Goal: Transaction & Acquisition: Purchase product/service

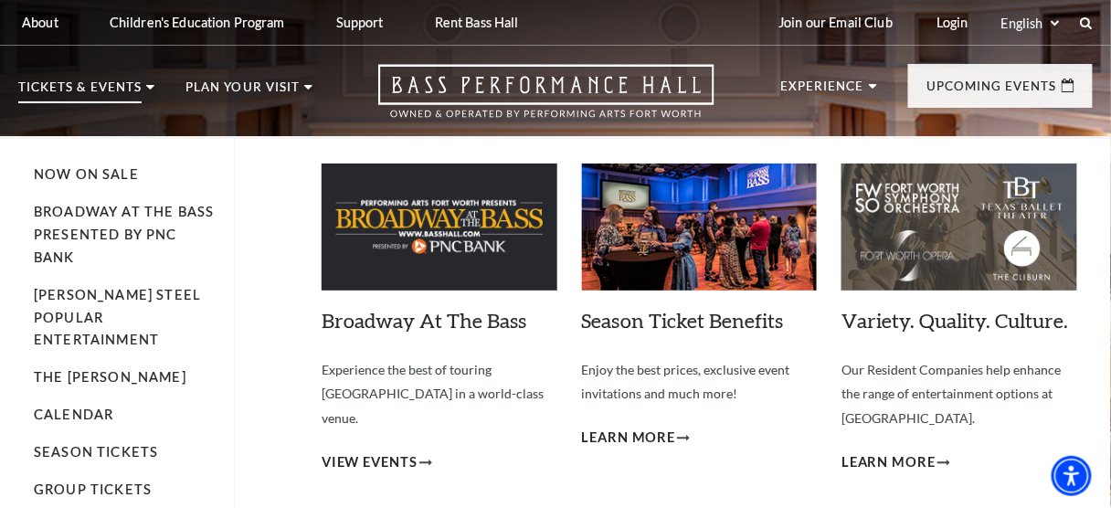
click at [109, 87] on p "Tickets & Events" at bounding box center [79, 92] width 123 height 22
click at [151, 87] on use at bounding box center [150, 87] width 8 height 5
click at [132, 216] on link "Broadway At The Bass presented by PNC Bank" at bounding box center [124, 234] width 180 height 61
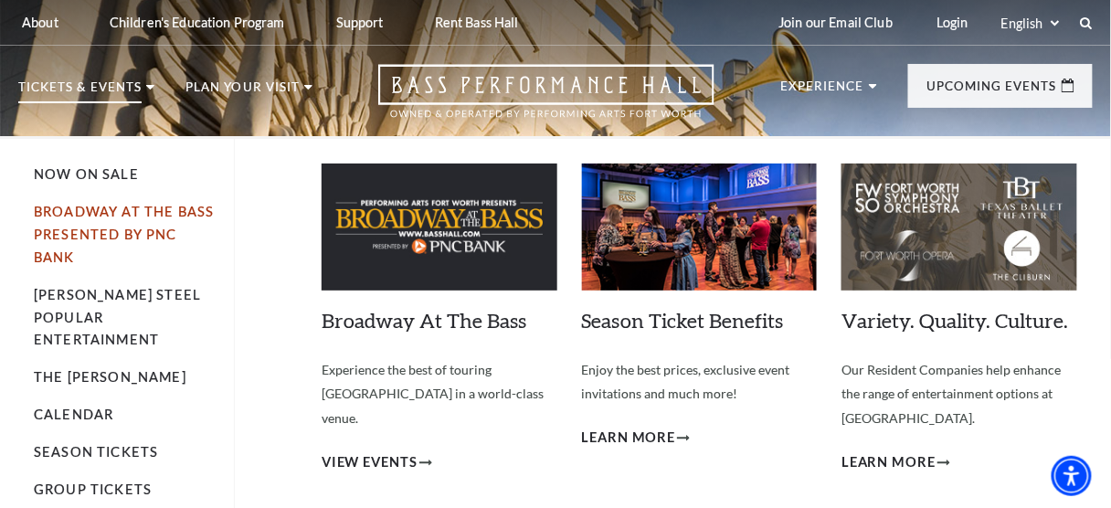
click at [153, 232] on link "Broadway At The Bass presented by PNC Bank" at bounding box center [124, 234] width 180 height 61
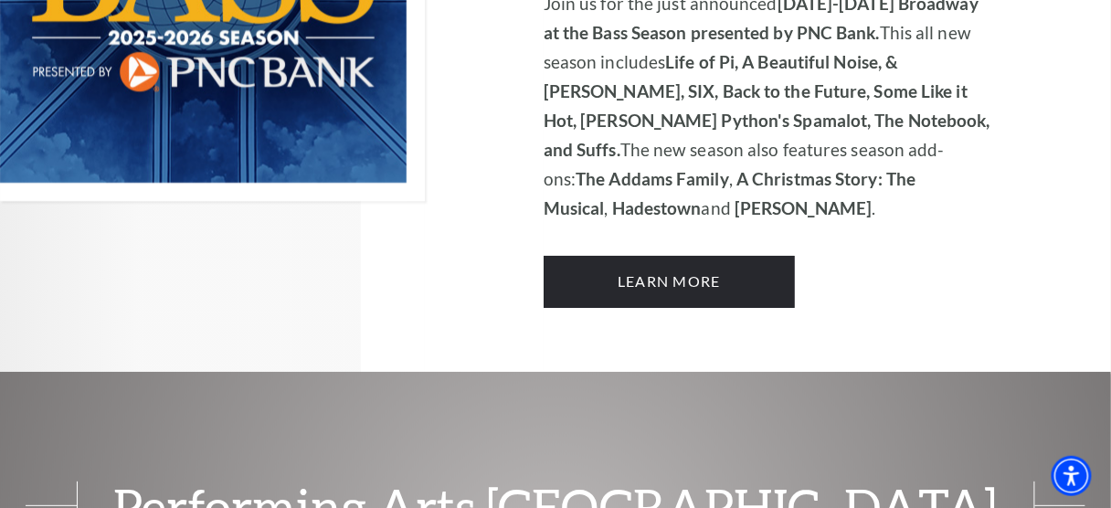
scroll to position [1481, 0]
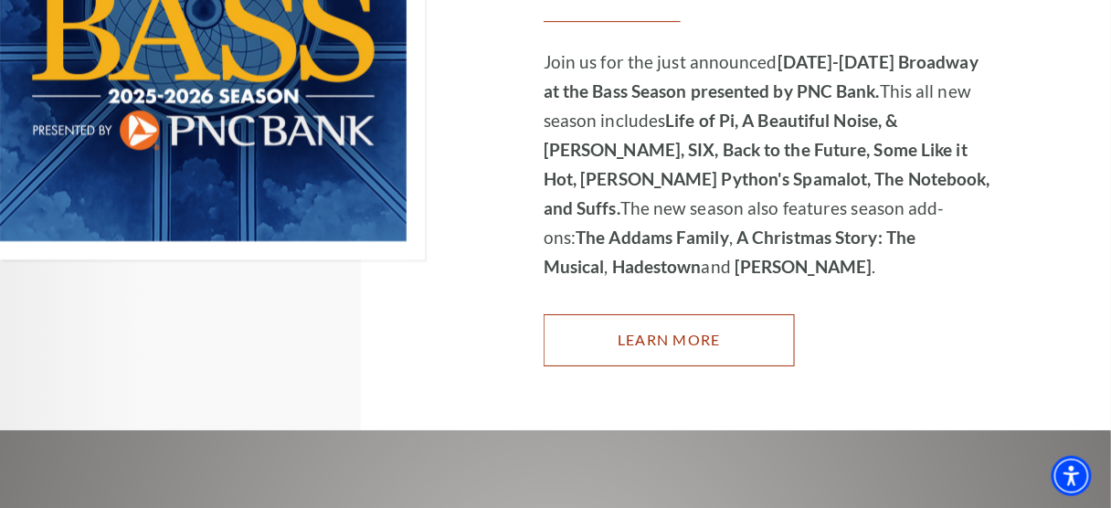
click at [704, 314] on link "Learn More" at bounding box center [668, 339] width 251 height 51
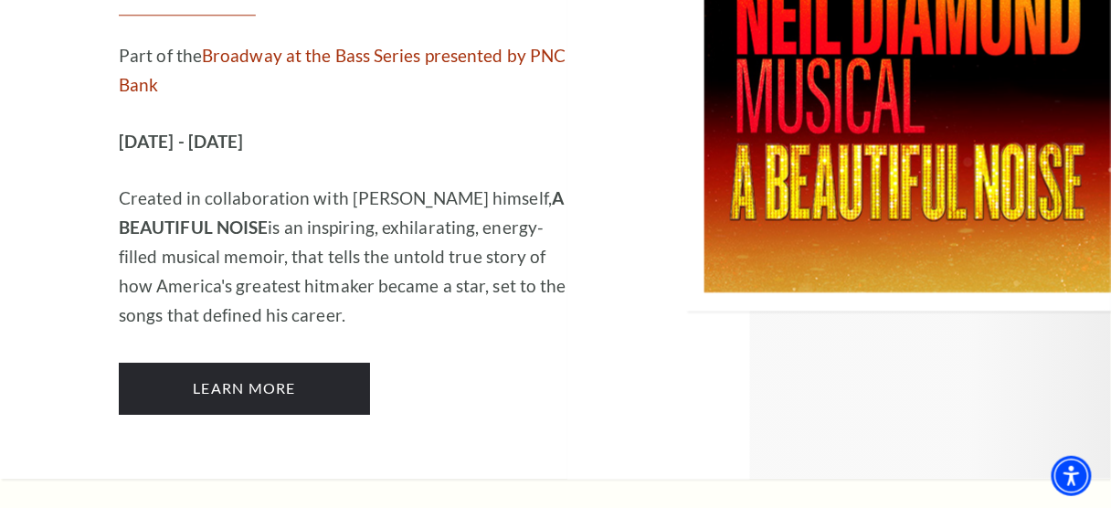
scroll to position [4712, 0]
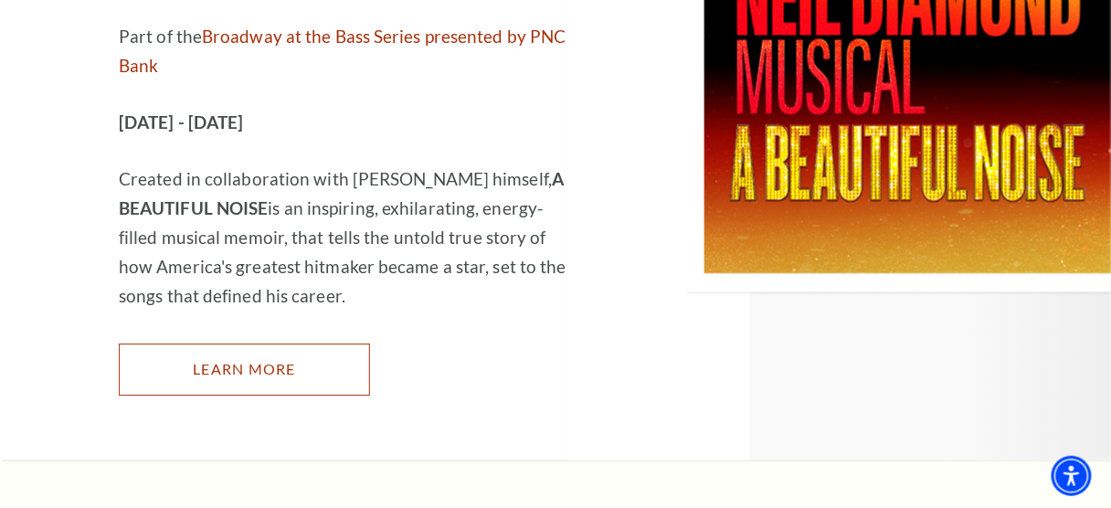
click at [293, 343] on link "Learn More" at bounding box center [244, 368] width 251 height 51
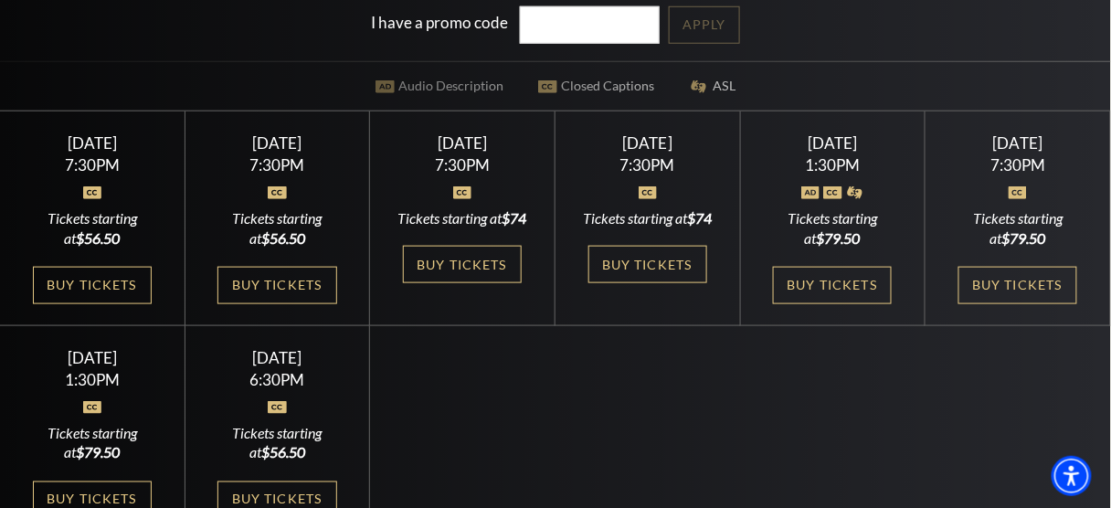
scroll to position [434, 0]
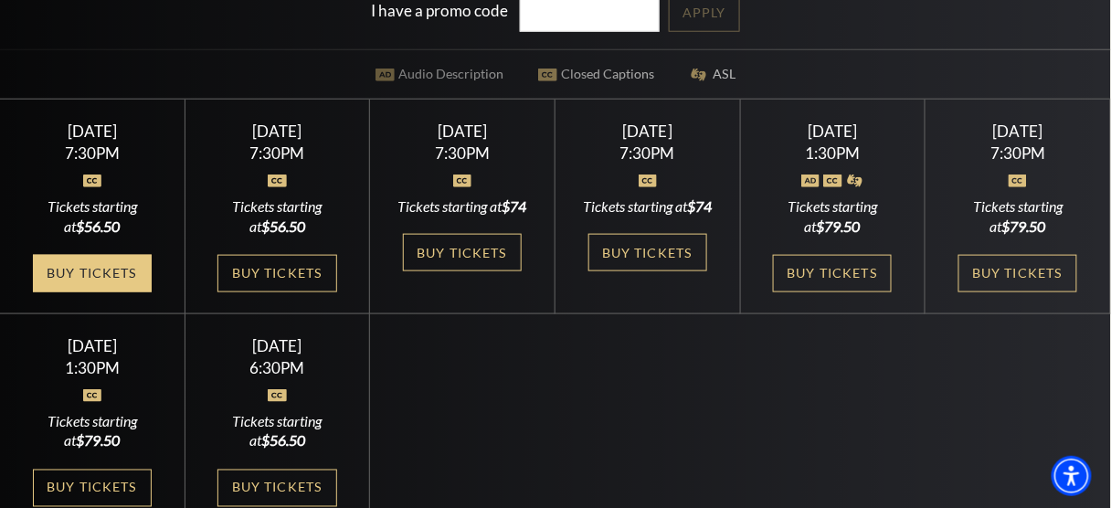
click at [107, 255] on link "Buy Tickets" at bounding box center [92, 273] width 119 height 37
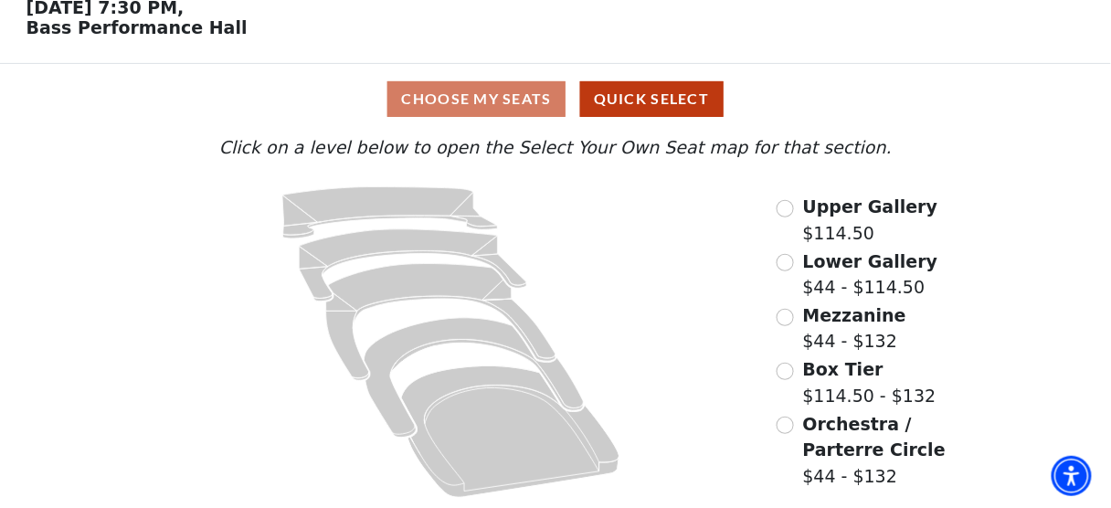
scroll to position [91, 0]
click at [526, 105] on div "Choose My Seats Quick Select" at bounding box center [555, 99] width 833 height 36
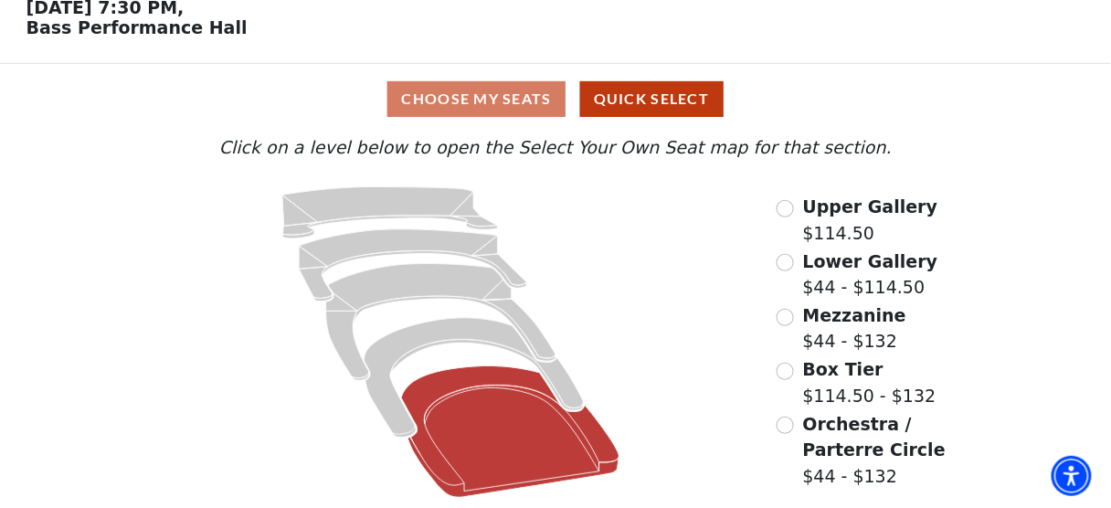
click at [500, 388] on icon at bounding box center [511, 432] width 218 height 132
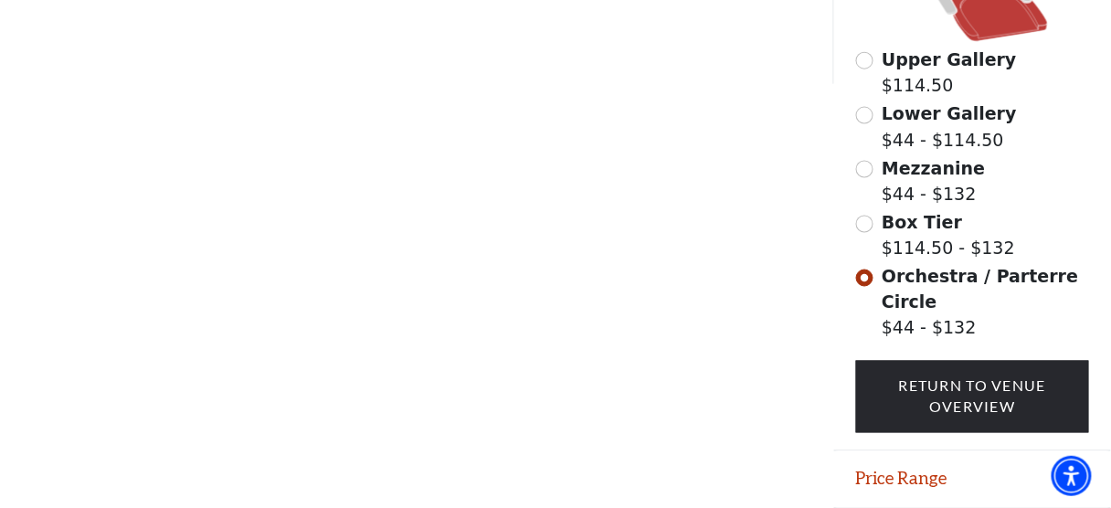
scroll to position [626, 0]
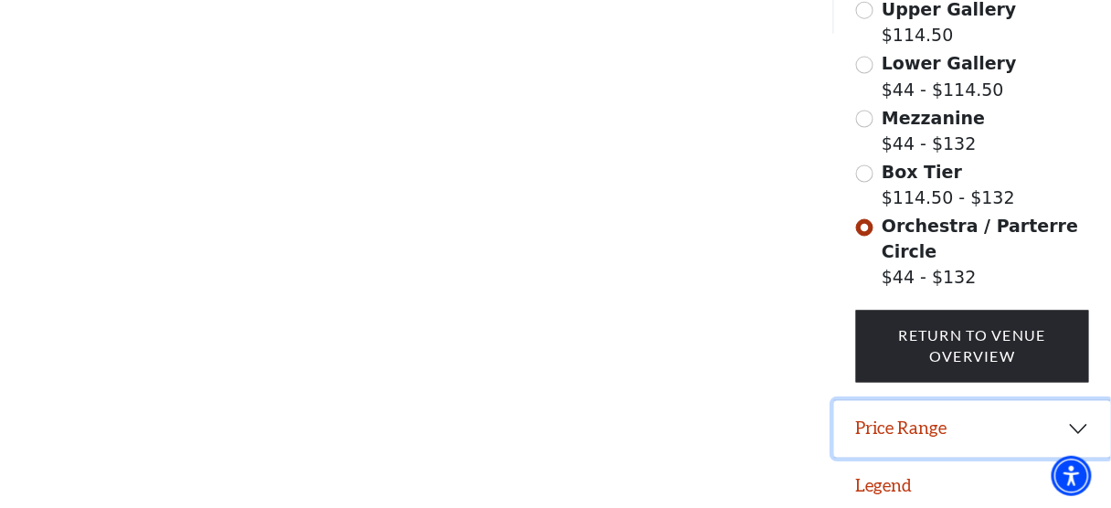
click at [918, 423] on button "Price Range" at bounding box center [972, 429] width 277 height 57
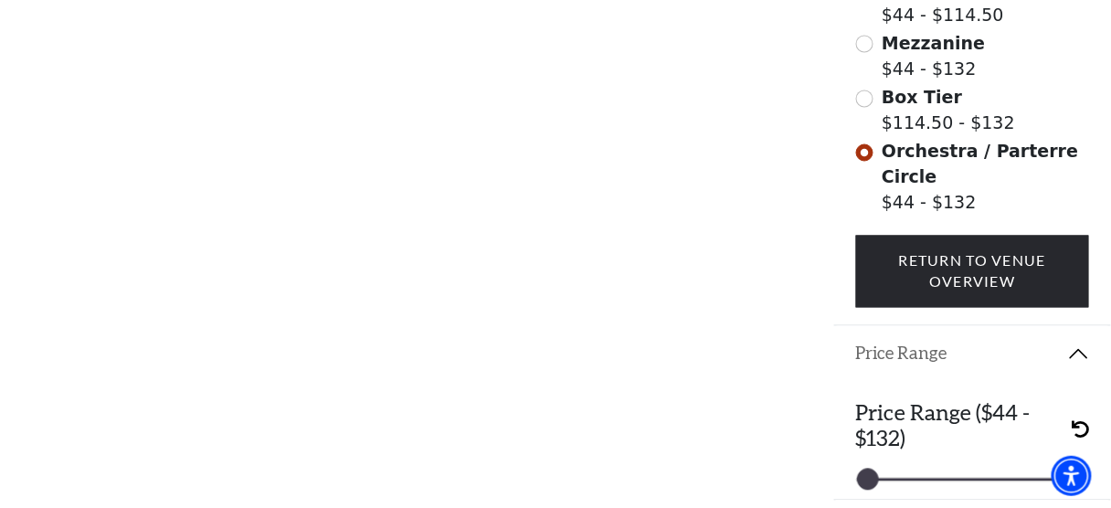
scroll to position [743, 0]
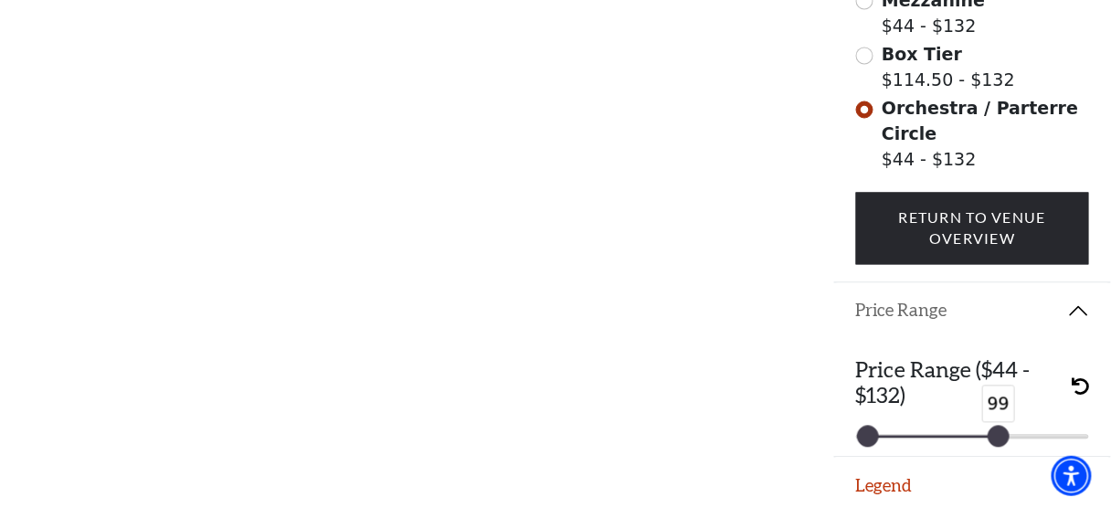
drag, startPoint x: 1077, startPoint y: 435, endPoint x: 999, endPoint y: 437, distance: 77.7
click at [999, 437] on div at bounding box center [998, 437] width 20 height 20
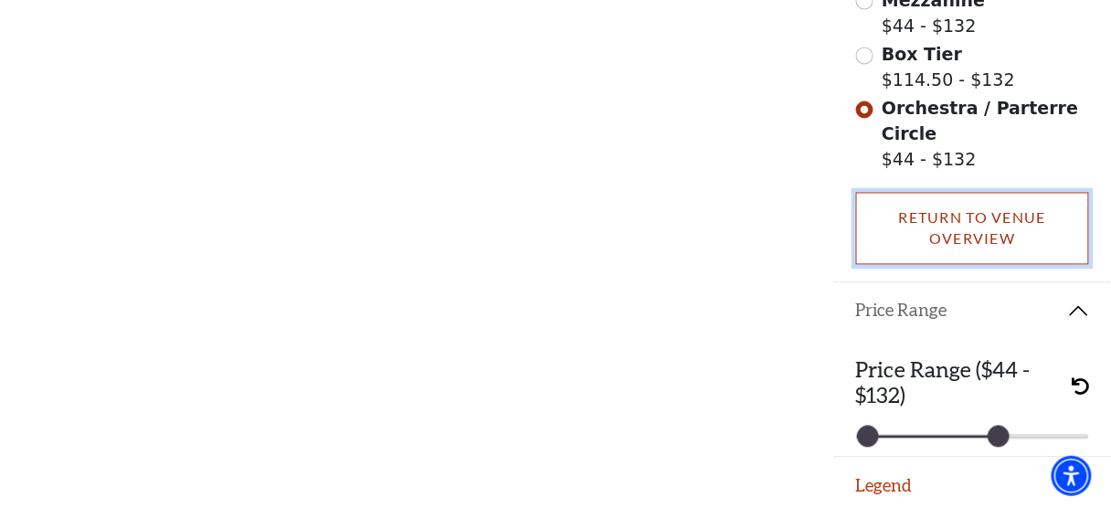
click at [965, 219] on link "Return To Venue Overview" at bounding box center [973, 229] width 234 height 72
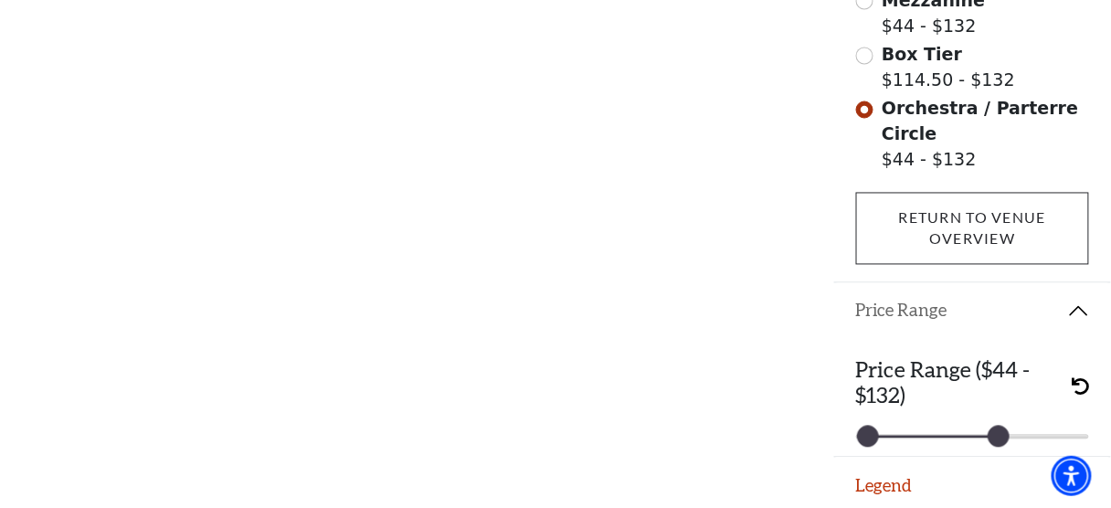
scroll to position [91, 0]
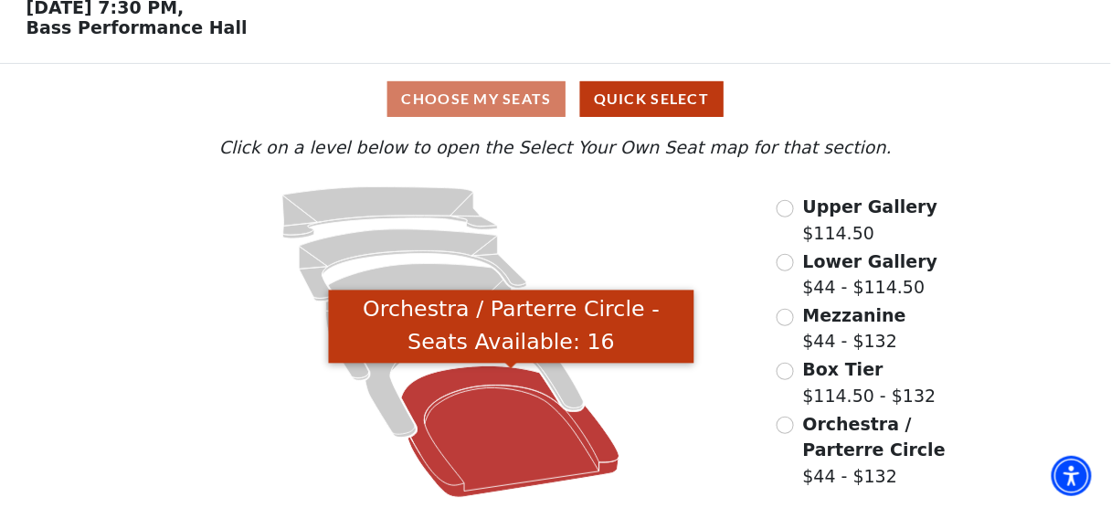
click at [519, 408] on icon "Orchestra / Parterre Circle - Seats Available: 16" at bounding box center [511, 432] width 218 height 132
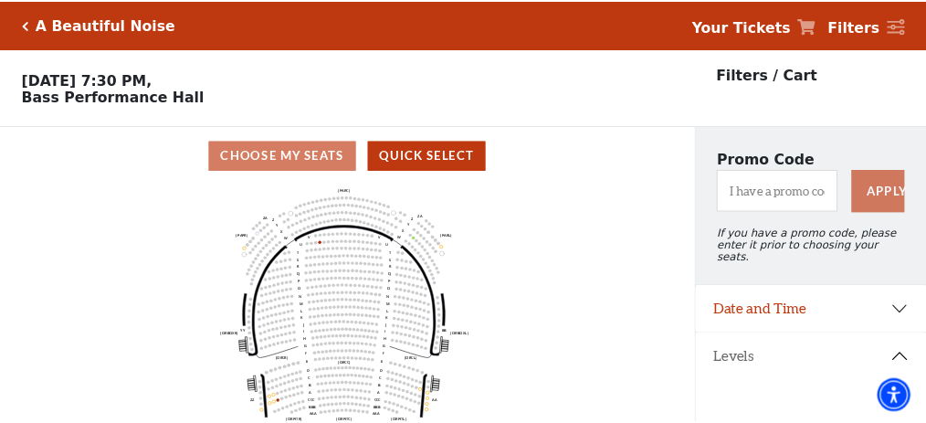
scroll to position [84, 0]
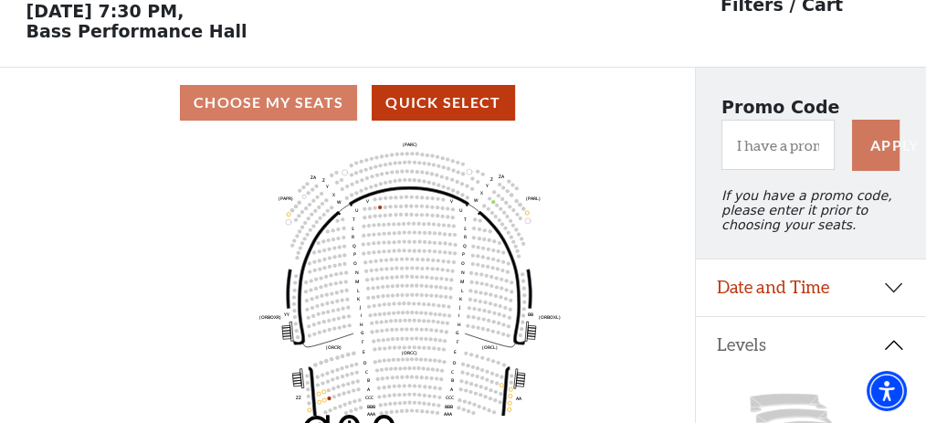
drag, startPoint x: 896, startPoint y: 14, endPoint x: 647, endPoint y: 148, distance: 283.2
click at [647, 148] on icon "Left (ORPITL) Right (ORPITR) Center (ORPITC) ZZ AA YY BB ZA ZA (ORCL) (ORCR) (O…" at bounding box center [347, 277] width 625 height 278
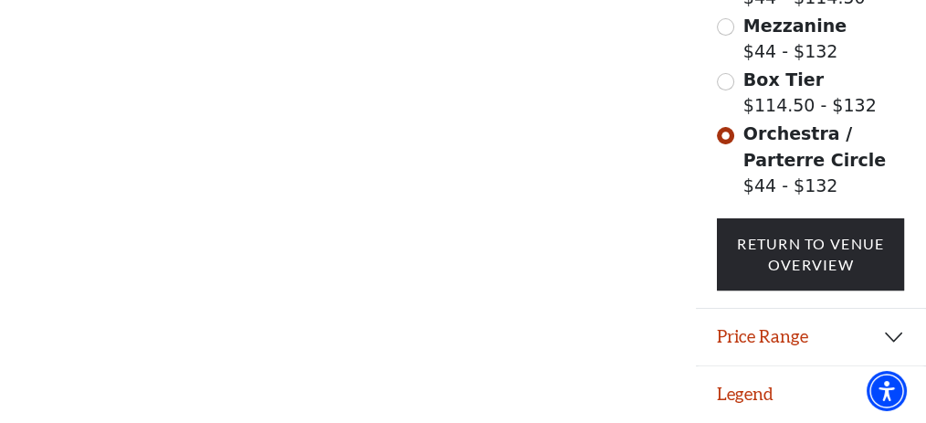
scroll to position [698, 0]
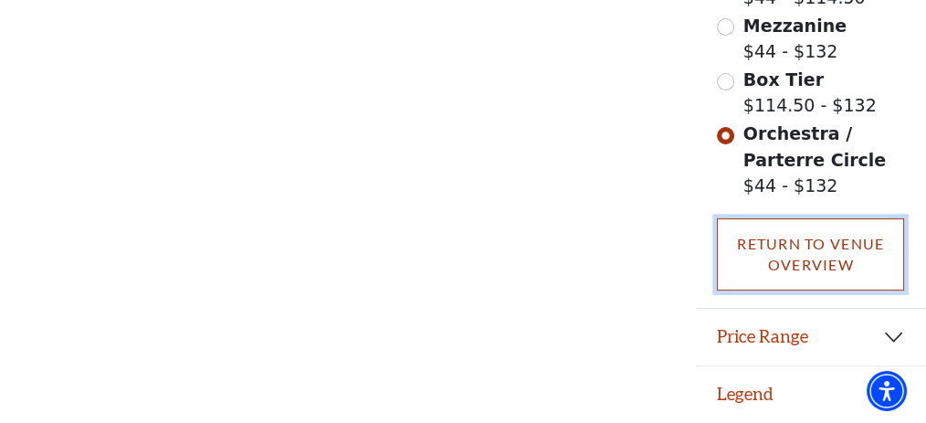
click at [799, 253] on link "Return To Venue Overview" at bounding box center [810, 254] width 187 height 72
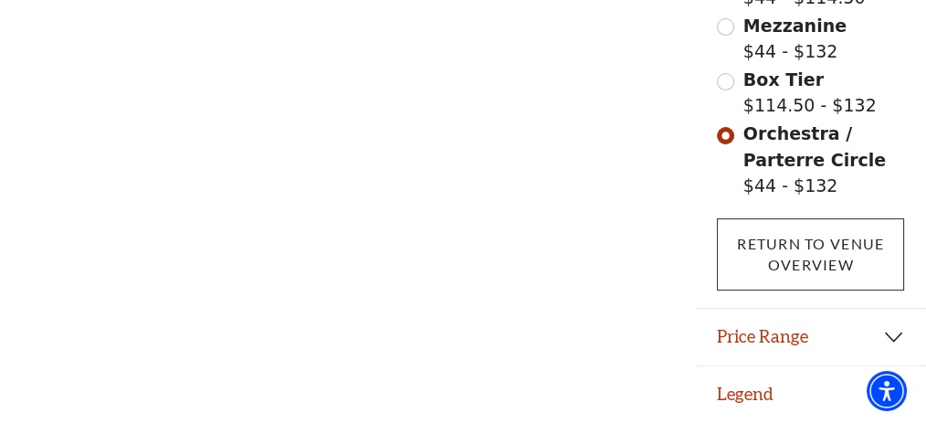
scroll to position [142, 0]
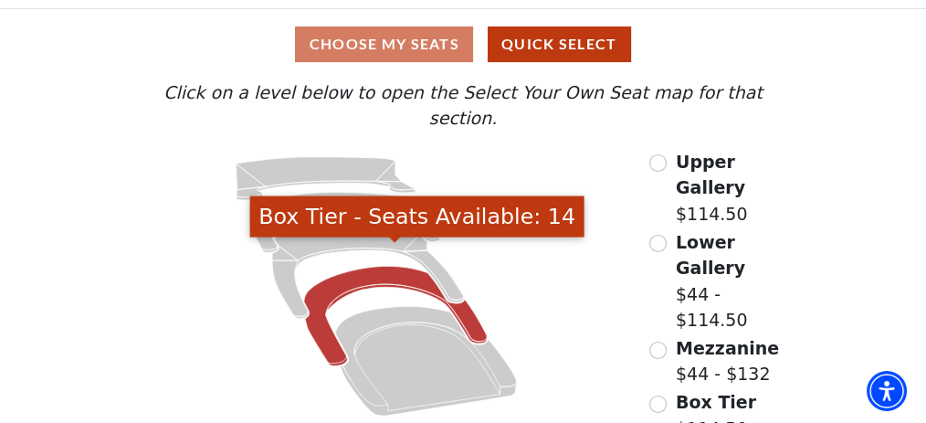
click at [397, 266] on icon "Box Tier - Seats Available: 14" at bounding box center [395, 316] width 183 height 100
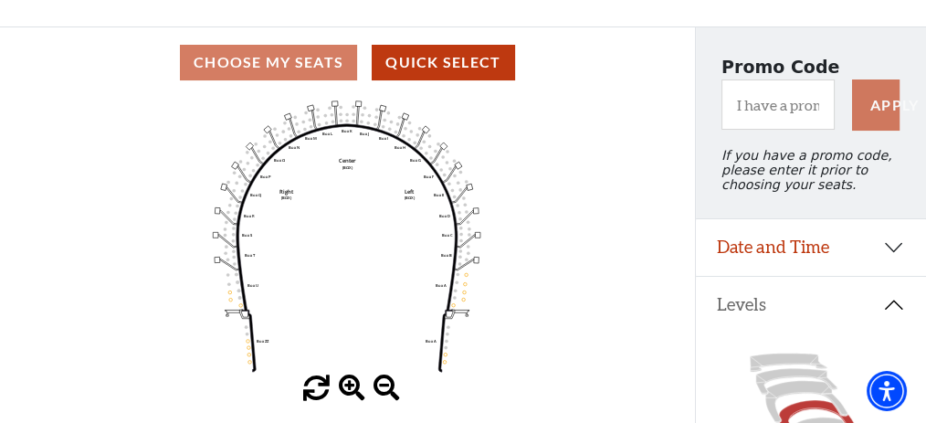
scroll to position [117, 0]
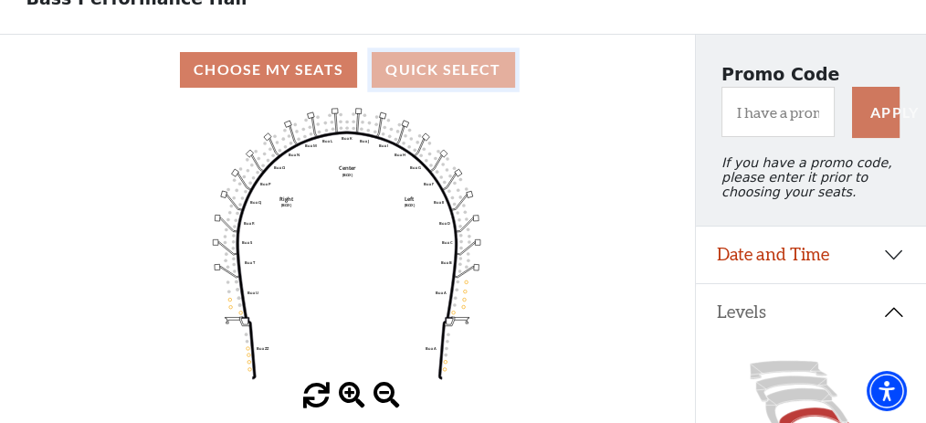
click at [429, 72] on button "Quick Select" at bounding box center [443, 70] width 143 height 36
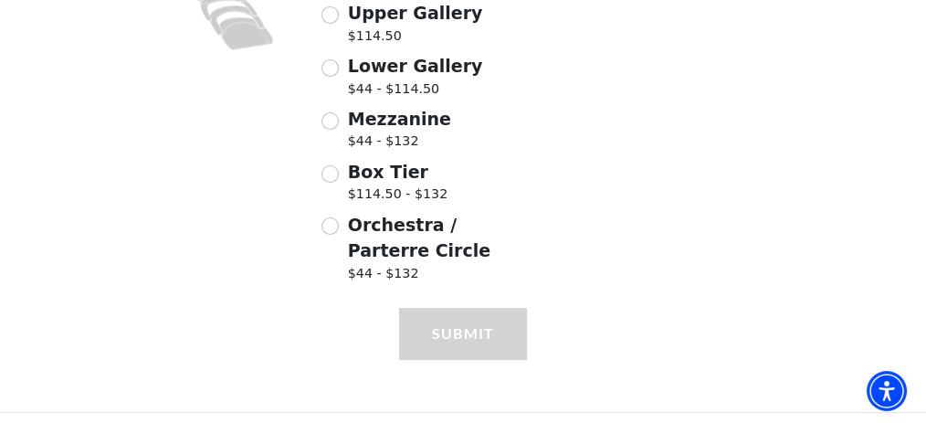
scroll to position [577, 0]
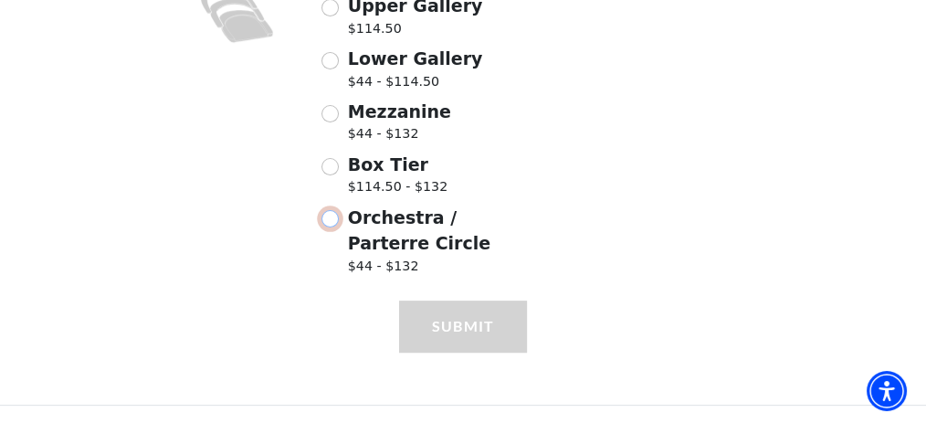
click at [331, 217] on input "Orchestra / Parterre Circle $44 - $132" at bounding box center [329, 218] width 17 height 17
radio input "true"
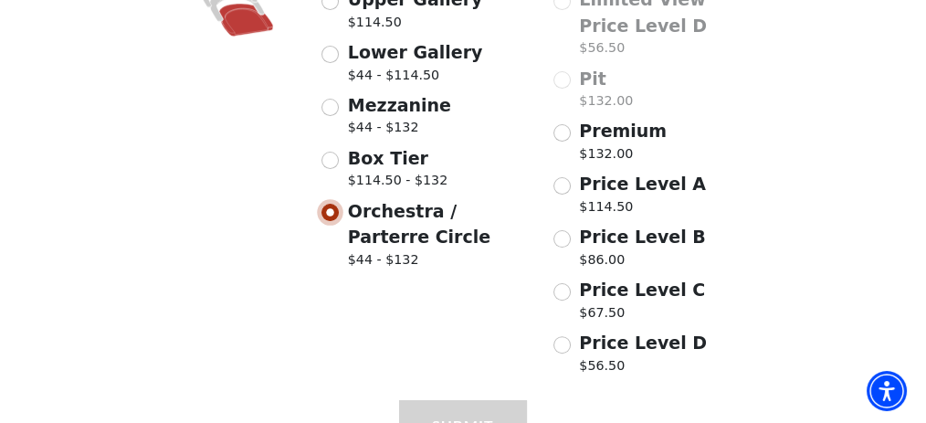
scroll to position [543, 0]
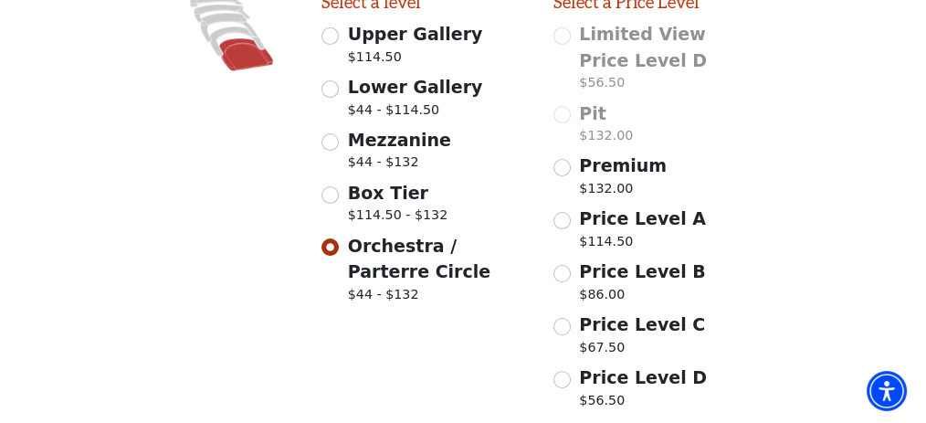
click at [608, 334] on span "Price Level C" at bounding box center [642, 324] width 126 height 20
click at [571, 335] on input "Price Level C $67.50" at bounding box center [561, 326] width 17 height 17
radio input "true"
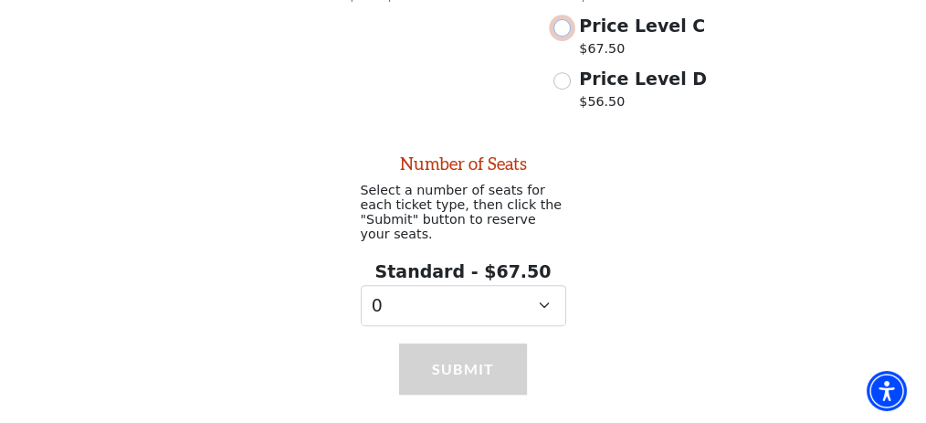
scroll to position [883, 0]
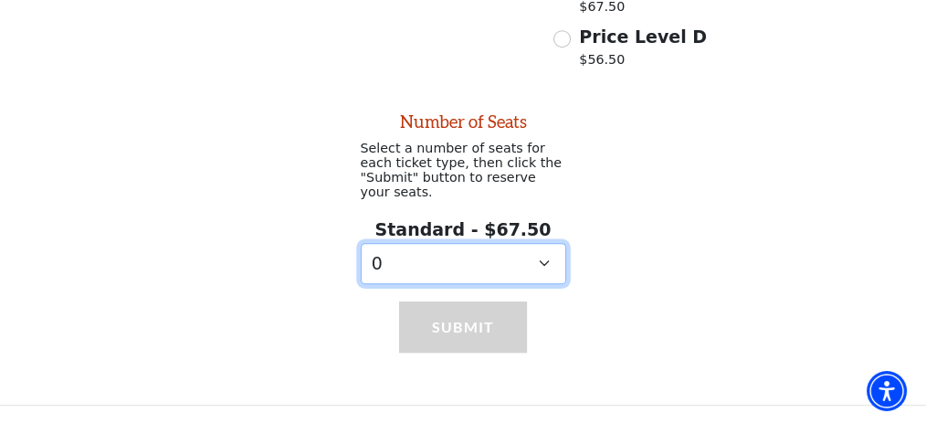
click at [545, 262] on select "0 1 2 3" at bounding box center [463, 263] width 205 height 41
select select "2"
click at [361, 245] on select "0 1 2 3" at bounding box center [463, 263] width 205 height 41
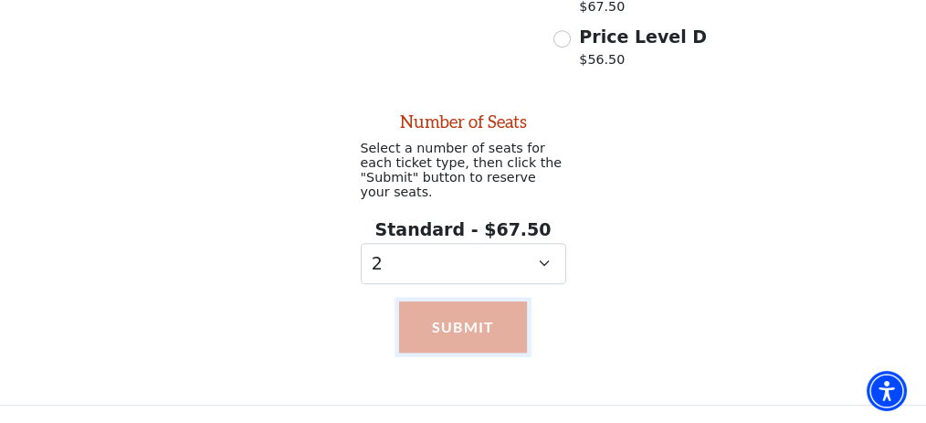
click at [448, 332] on button "Submit" at bounding box center [463, 326] width 129 height 51
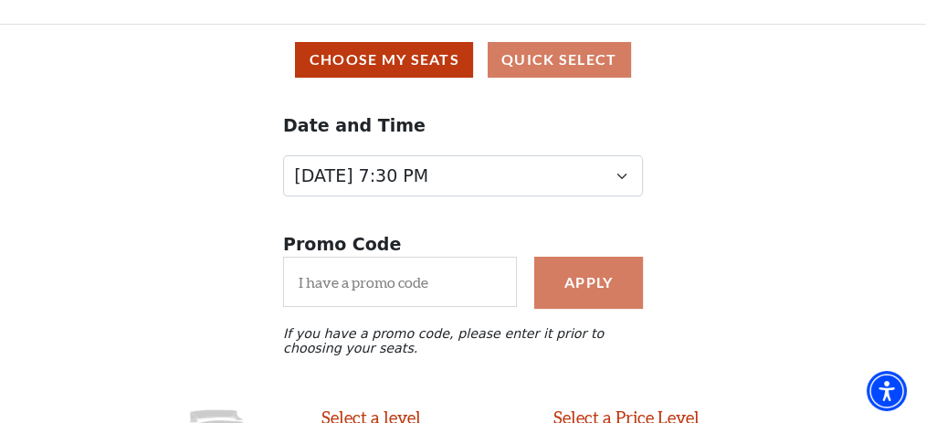
scroll to position [120, 0]
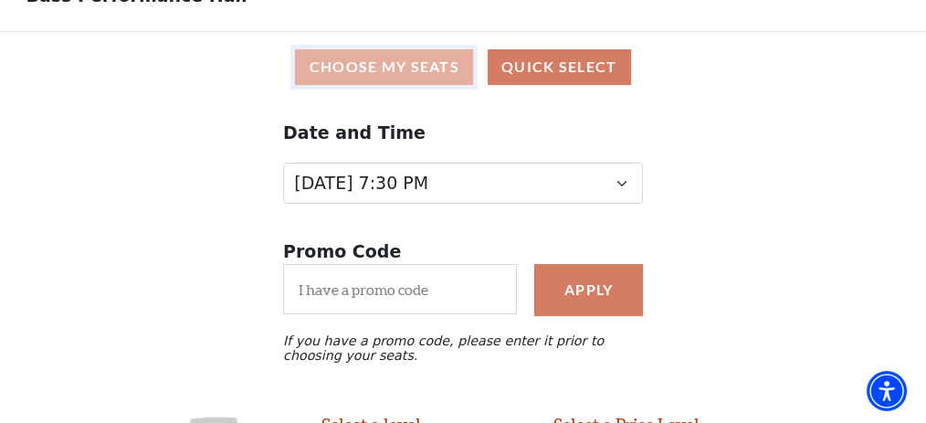
click at [410, 71] on button "Choose My Seats" at bounding box center [384, 67] width 178 height 36
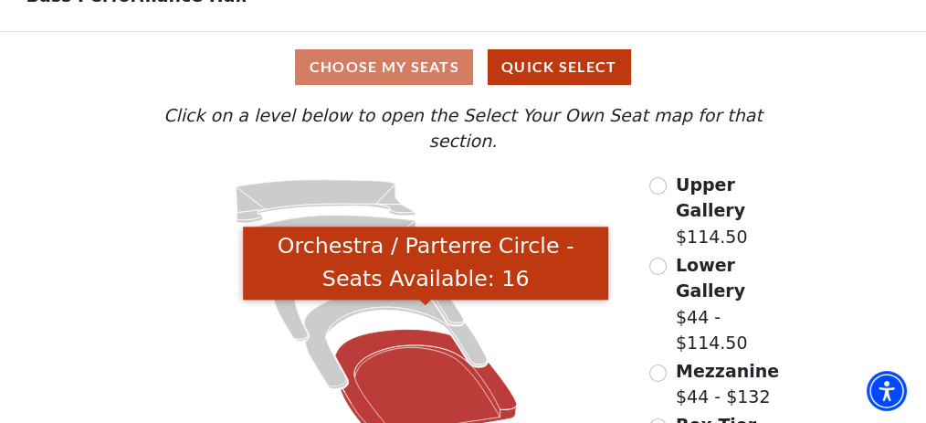
click at [426, 357] on icon "Orchestra / Parterre Circle - Seats Available: 16" at bounding box center [426, 384] width 182 height 110
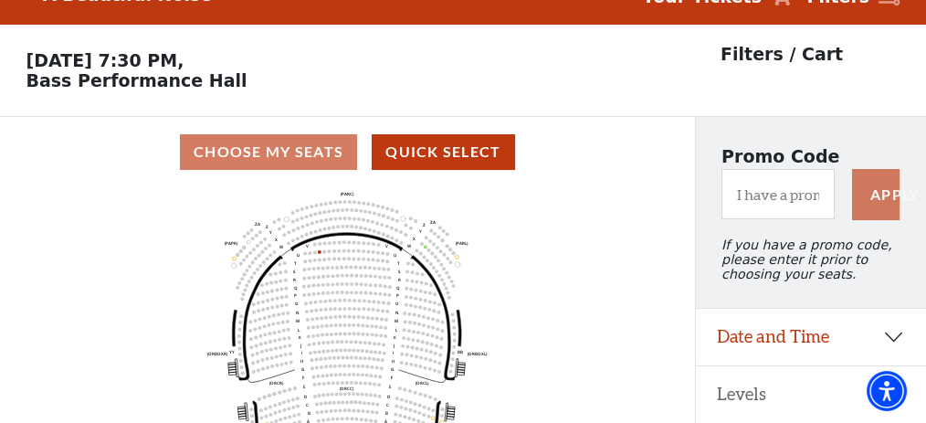
scroll to position [84, 0]
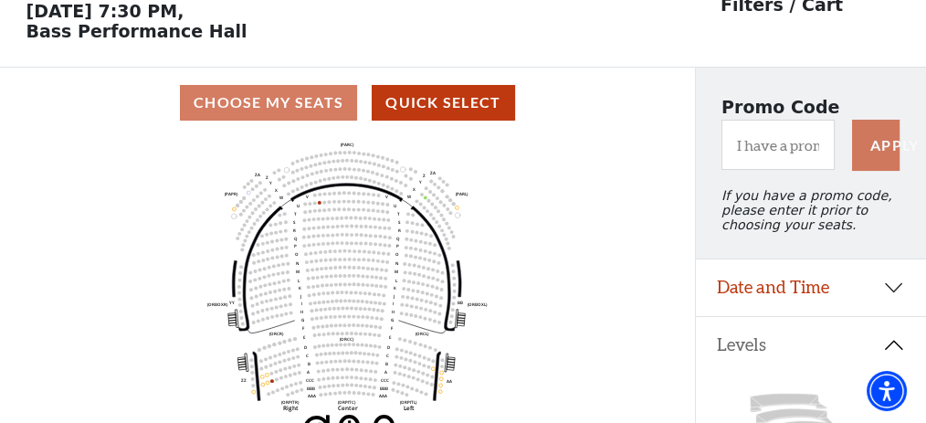
click at [614, 296] on icon "Left (ORPITL) Right (ORPITR) Center (ORPITC) ZZ AA YY BB ZA ZA (ORCL) (ORCR) (O…" at bounding box center [347, 277] width 625 height 278
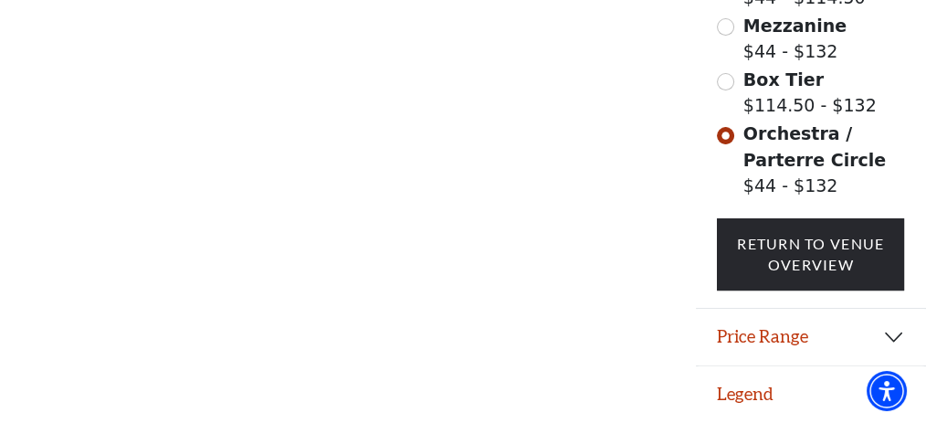
scroll to position [698, 0]
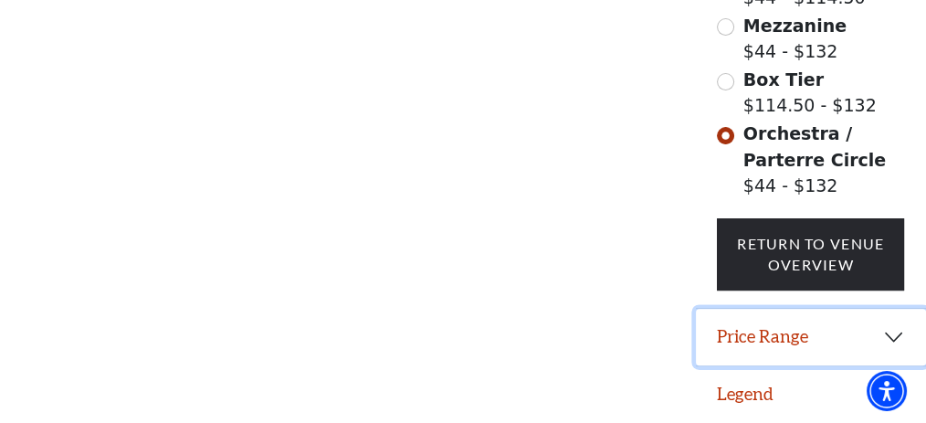
click at [893, 339] on button "Price Range" at bounding box center [811, 337] width 231 height 57
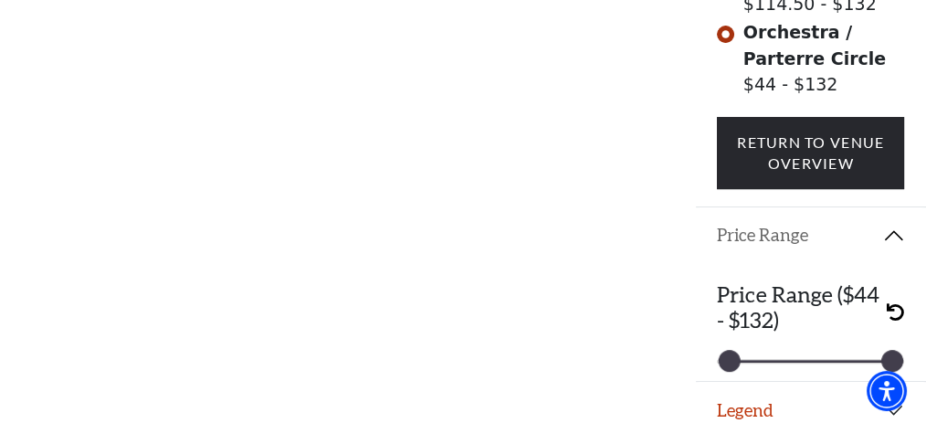
scroll to position [816, 0]
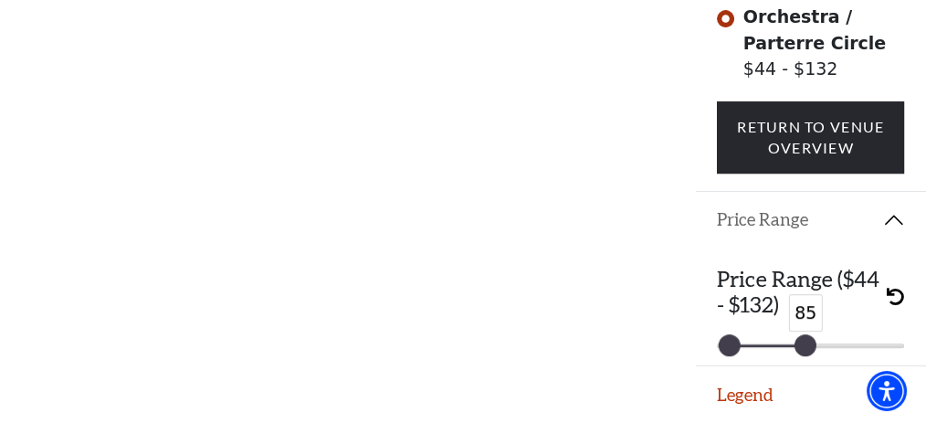
drag, startPoint x: 893, startPoint y: 347, endPoint x: 806, endPoint y: 345, distance: 86.8
click at [806, 345] on div at bounding box center [806, 345] width 20 height 20
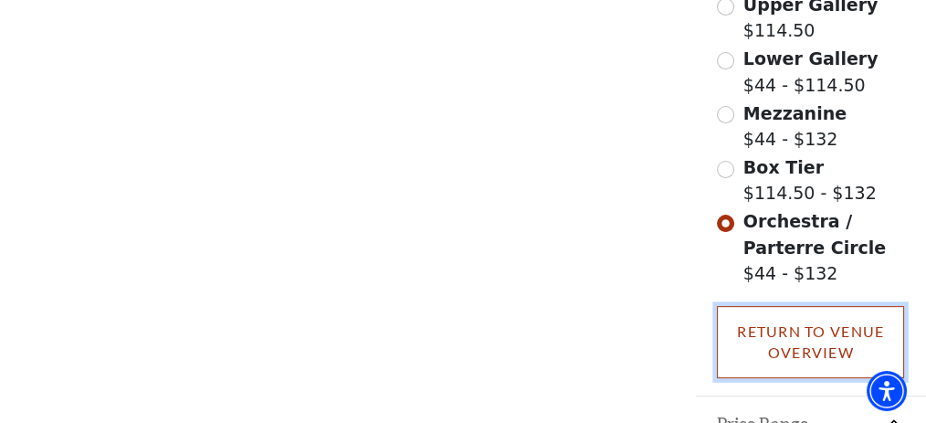
click at [814, 349] on link "Return To Venue Overview" at bounding box center [810, 342] width 187 height 72
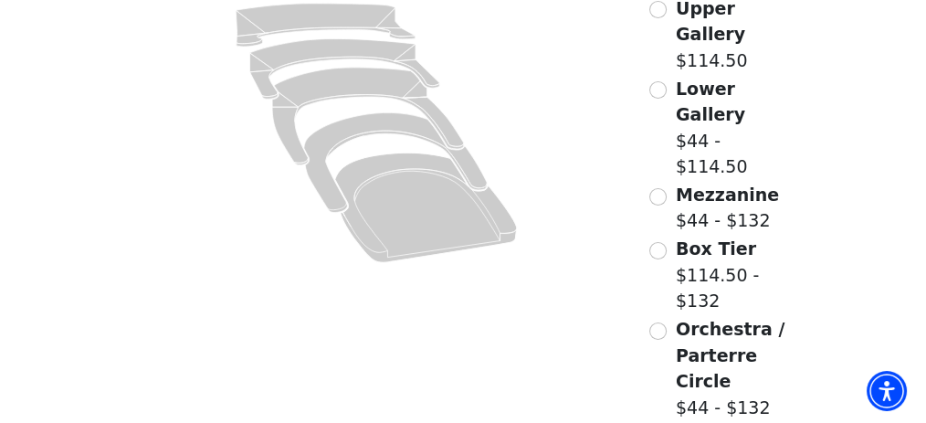
scroll to position [142, 0]
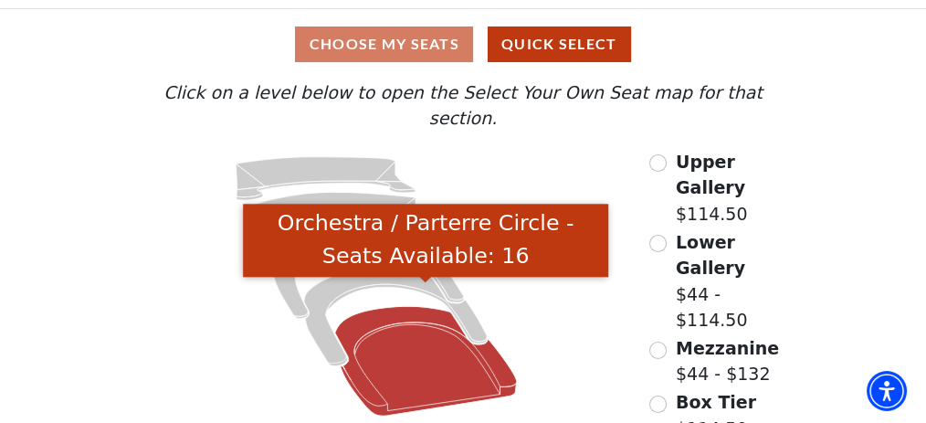
click at [419, 306] on icon "Orchestra / Parterre Circle - Seats Available: 16" at bounding box center [426, 361] width 182 height 110
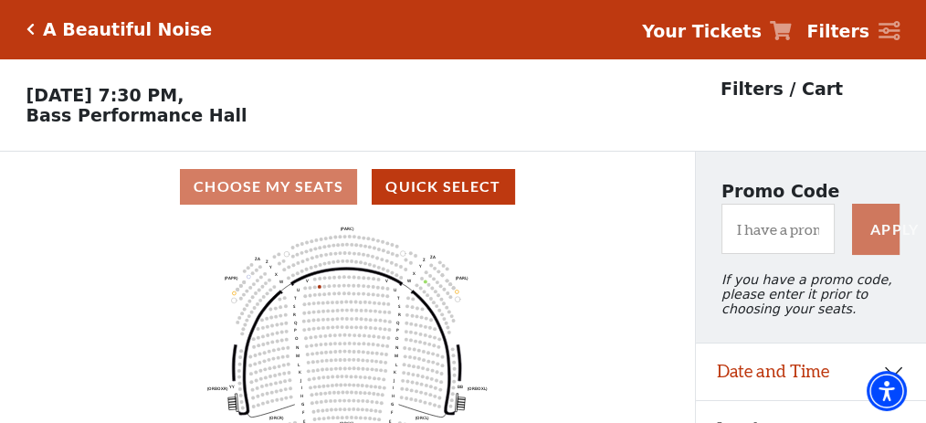
scroll to position [84, 0]
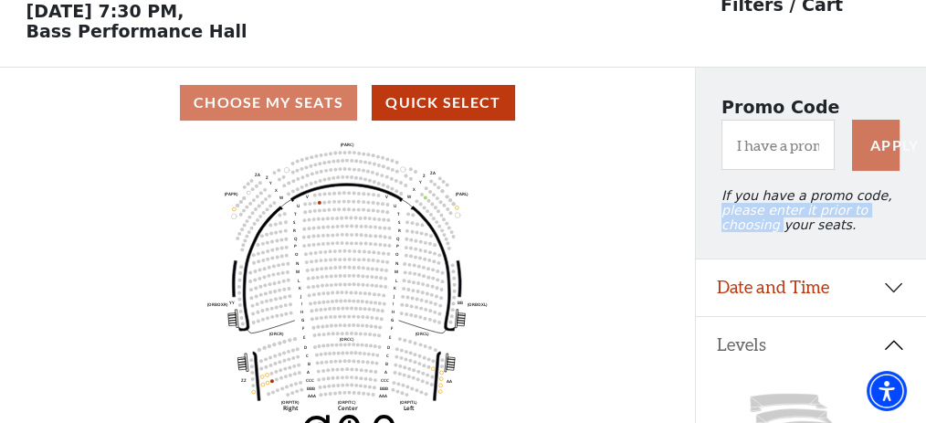
drag, startPoint x: 694, startPoint y: 235, endPoint x: 901, endPoint y: 153, distance: 223.0
click at [901, 153] on div "Promo Code Apply If you have a promo code, please enter it prior to choosing yo…" at bounding box center [811, 163] width 231 height 191
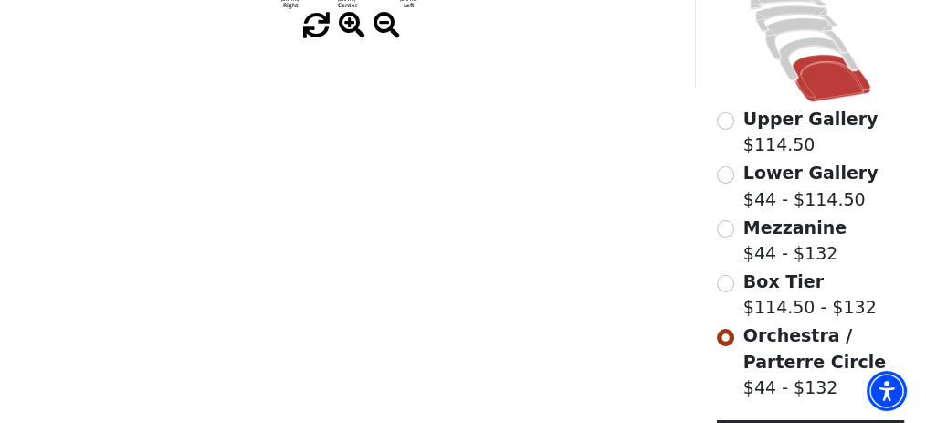
scroll to position [483, 0]
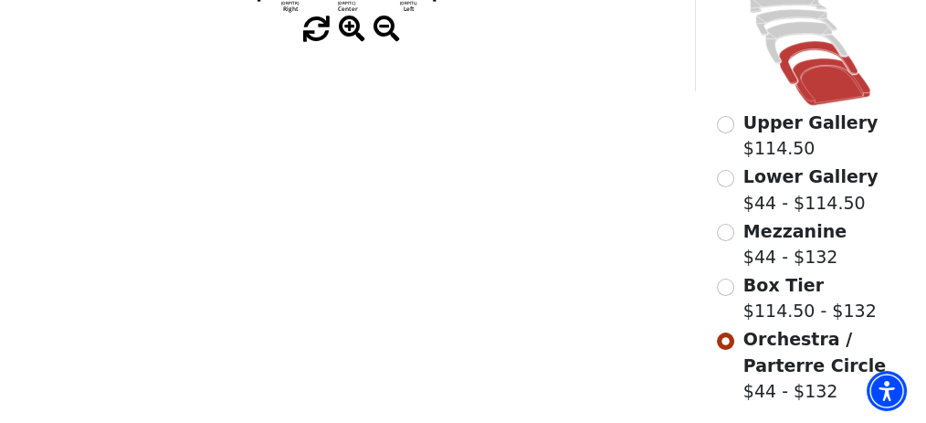
click at [786, 83] on icon at bounding box center [819, 63] width 79 height 43
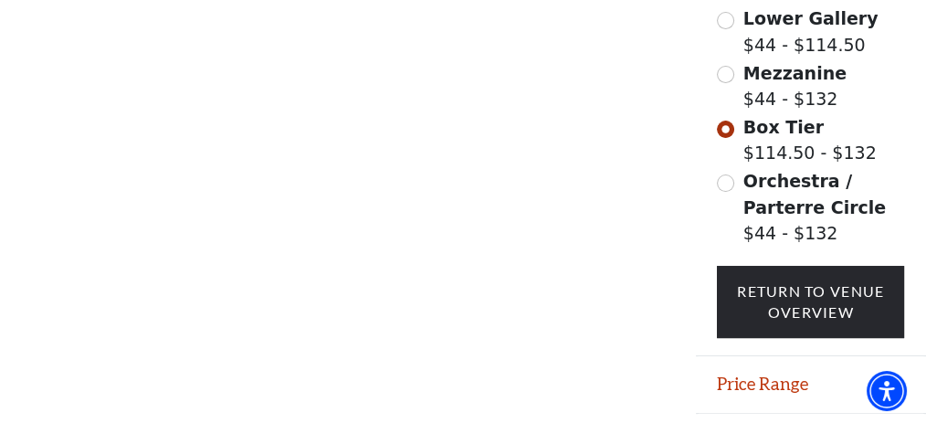
scroll to position [698, 0]
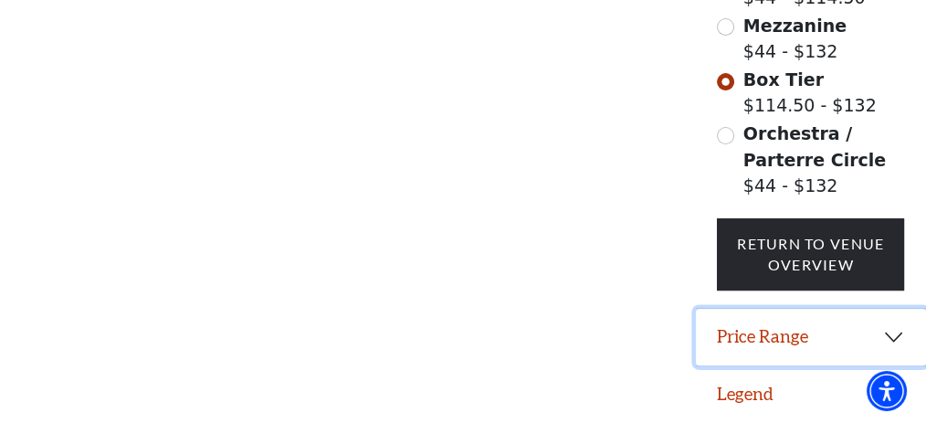
click at [893, 332] on button "Price Range" at bounding box center [811, 337] width 231 height 57
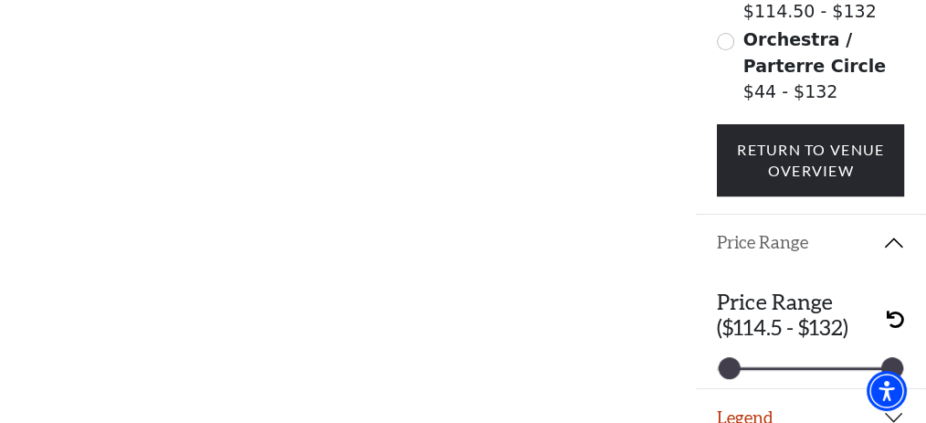
scroll to position [816, 0]
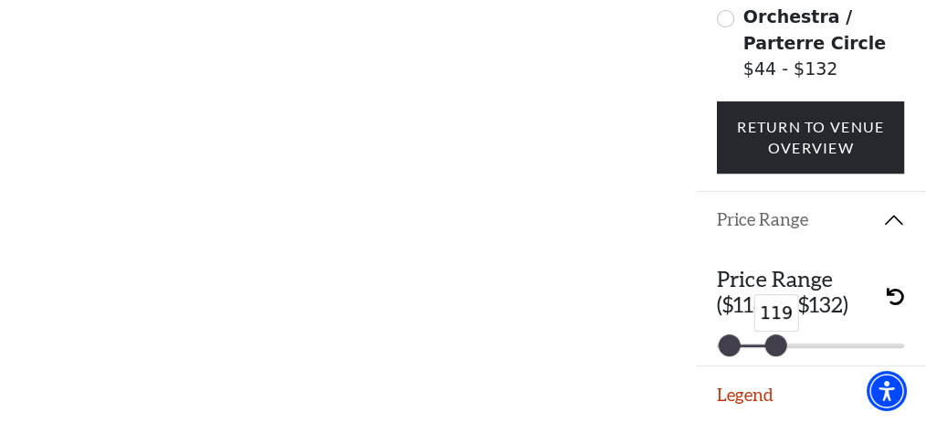
drag, startPoint x: 891, startPoint y: 348, endPoint x: 775, endPoint y: 353, distance: 117.0
click at [775, 353] on div at bounding box center [776, 345] width 20 height 20
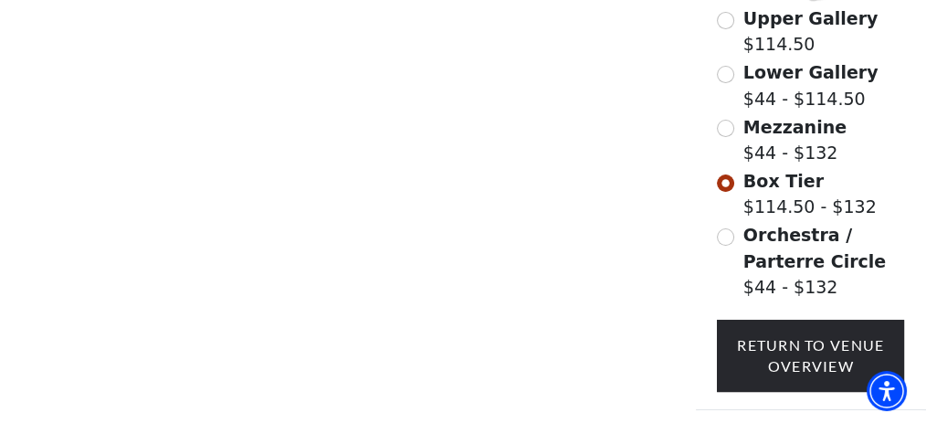
scroll to position [578, 0]
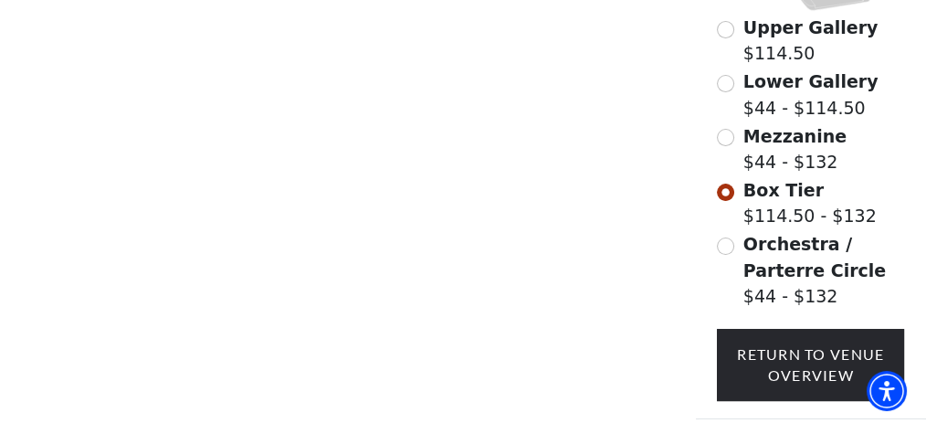
click at [760, 167] on label "Mezzanine $44 - $132" at bounding box center [794, 149] width 103 height 52
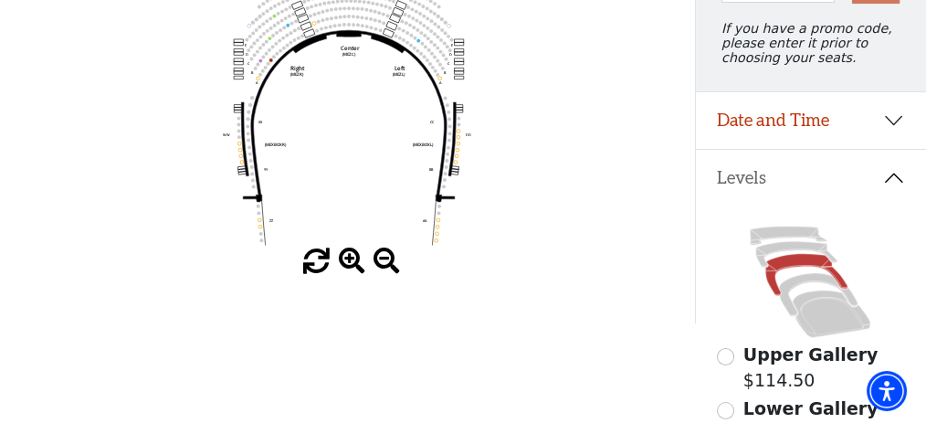
scroll to position [260, 0]
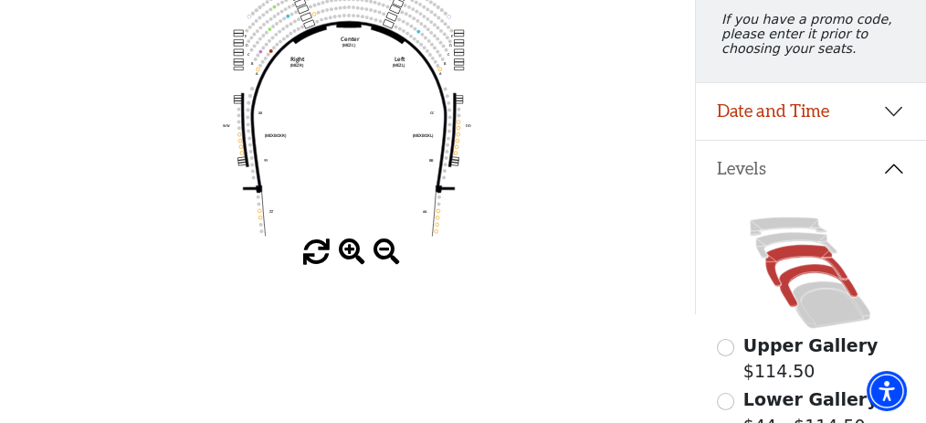
click at [802, 280] on icon at bounding box center [819, 286] width 79 height 43
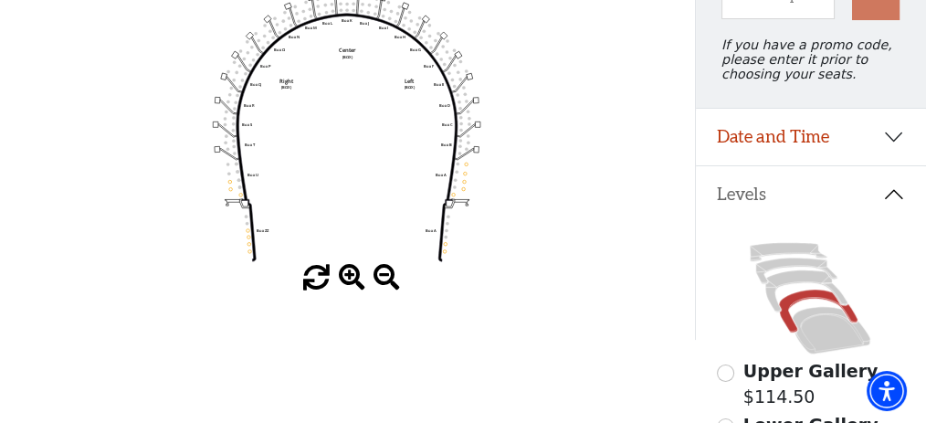
scroll to position [233, 0]
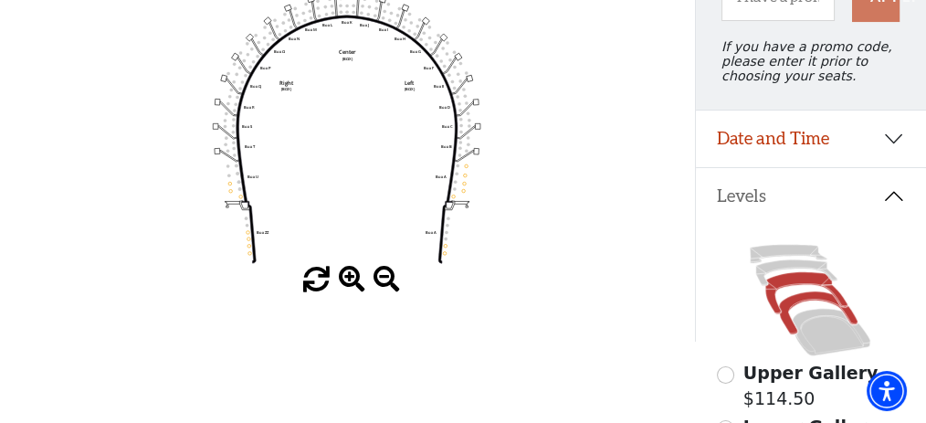
click at [790, 294] on icon at bounding box center [807, 293] width 82 height 42
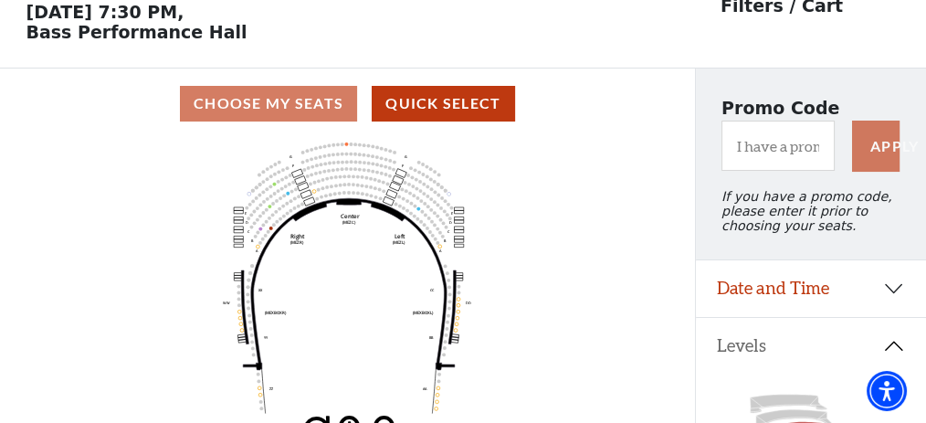
scroll to position [84, 0]
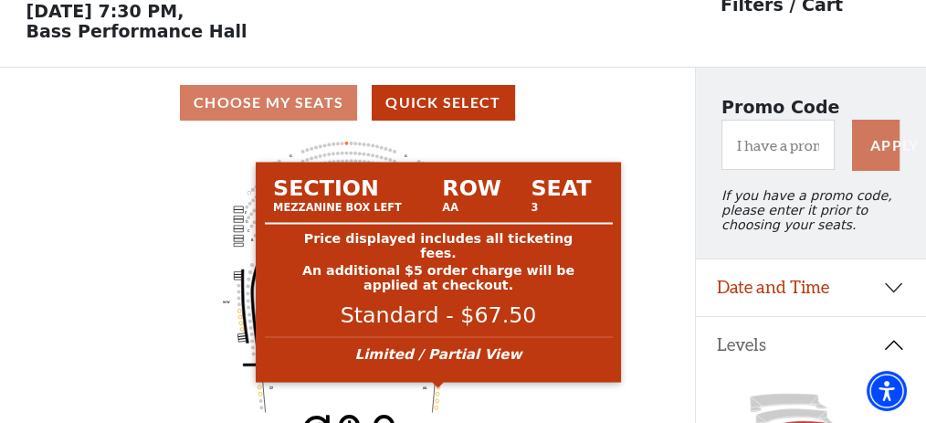
click at [438, 389] on circle at bounding box center [439, 387] width 4 height 4
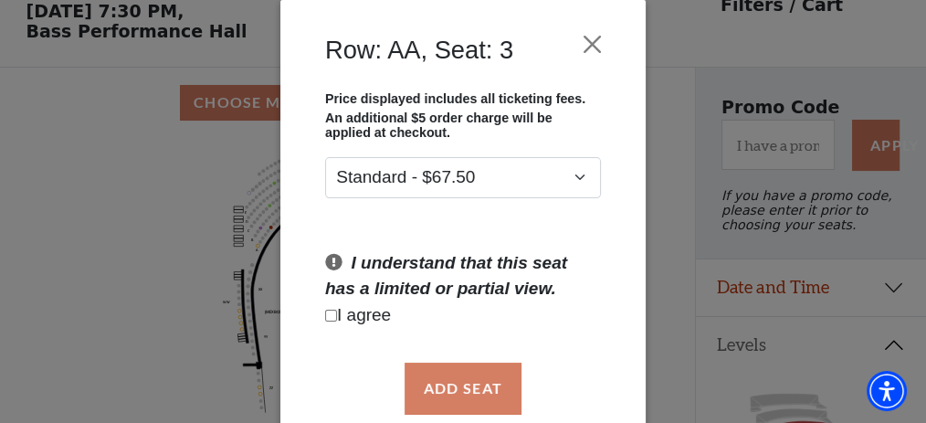
click at [385, 313] on p "I agree" at bounding box center [463, 315] width 276 height 26
click at [329, 314] on input "Checkbox field" at bounding box center [331, 316] width 12 height 12
checkbox input "true"
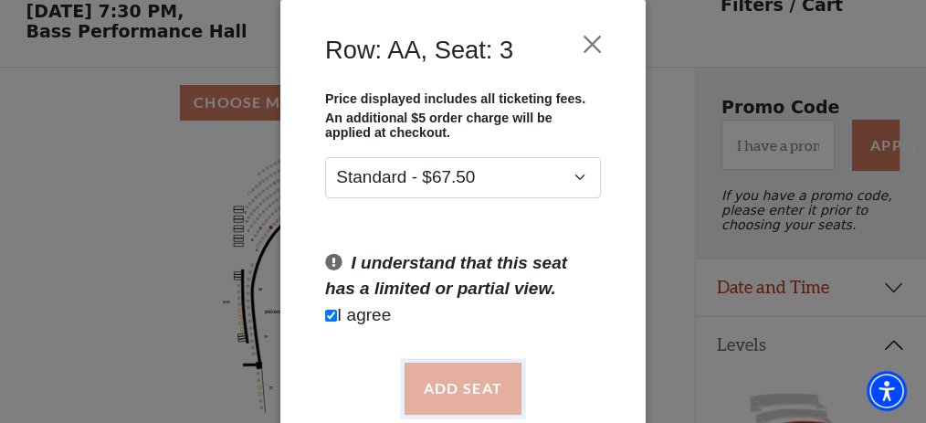
click at [464, 383] on button "Add Seat" at bounding box center [463, 388] width 117 height 51
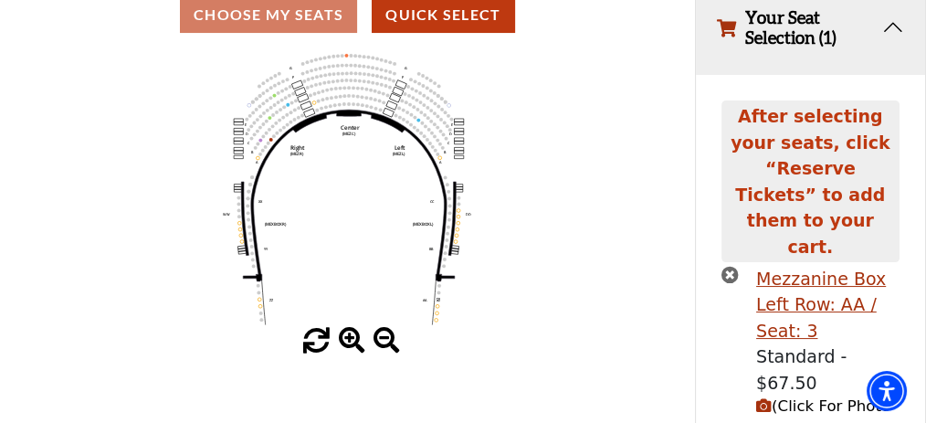
scroll to position [206, 0]
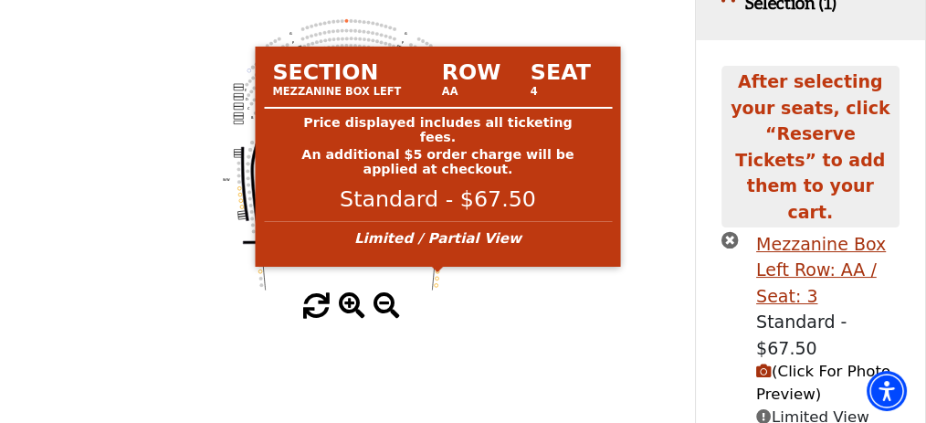
click at [437, 277] on icon "Center (MEZC) Right (MEZR) Left (MEZL) (MEXBOXR) (MEXBOXL) XX WW CC DD YY BB ZZ…" at bounding box center [347, 155] width 625 height 278
click at [436, 273] on circle at bounding box center [438, 271] width 4 height 4
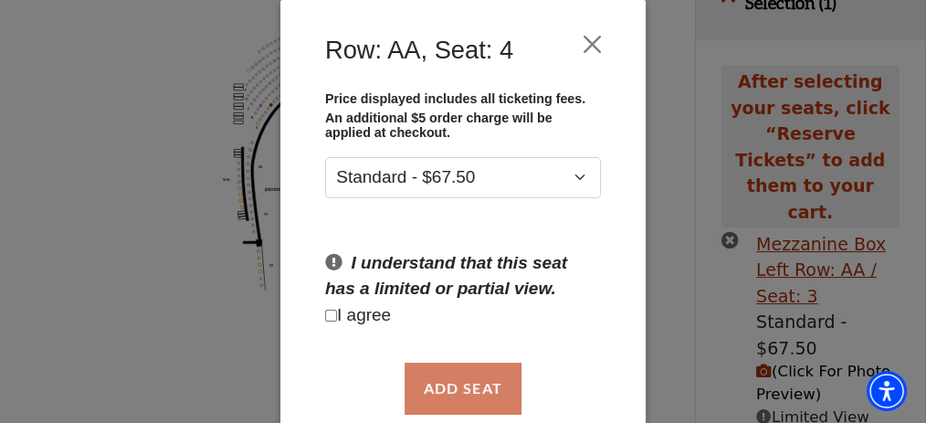
click at [326, 314] on input "Checkbox field" at bounding box center [331, 316] width 12 height 12
checkbox input "true"
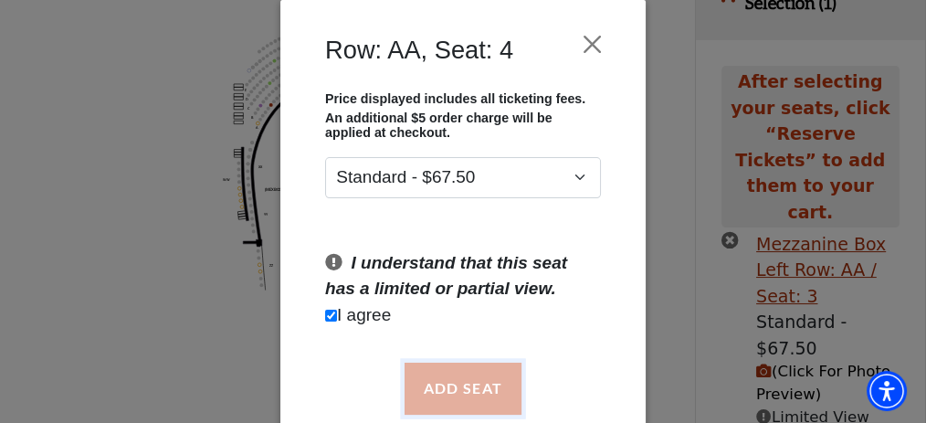
click at [465, 389] on button "Add Seat" at bounding box center [463, 388] width 117 height 51
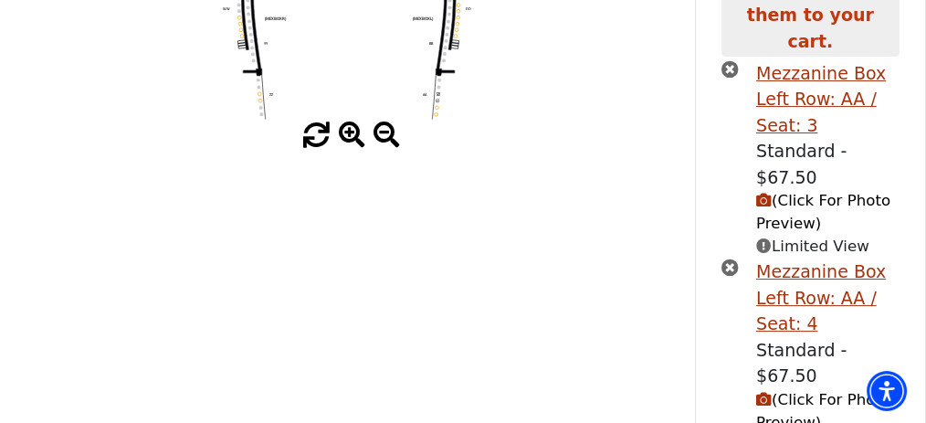
scroll to position [378, 0]
click at [764, 391] on icon "button" at bounding box center [764, 399] width 16 height 16
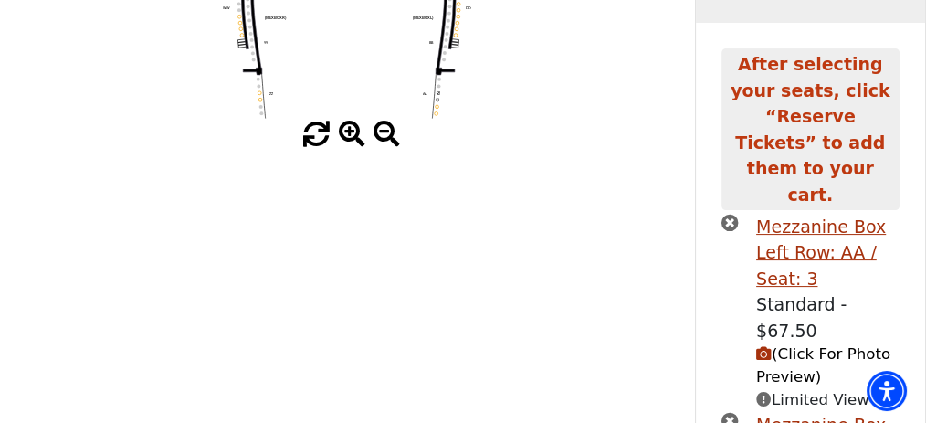
click at [763, 346] on icon "button" at bounding box center [764, 354] width 16 height 16
click at [759, 346] on icon "button" at bounding box center [764, 354] width 16 height 16
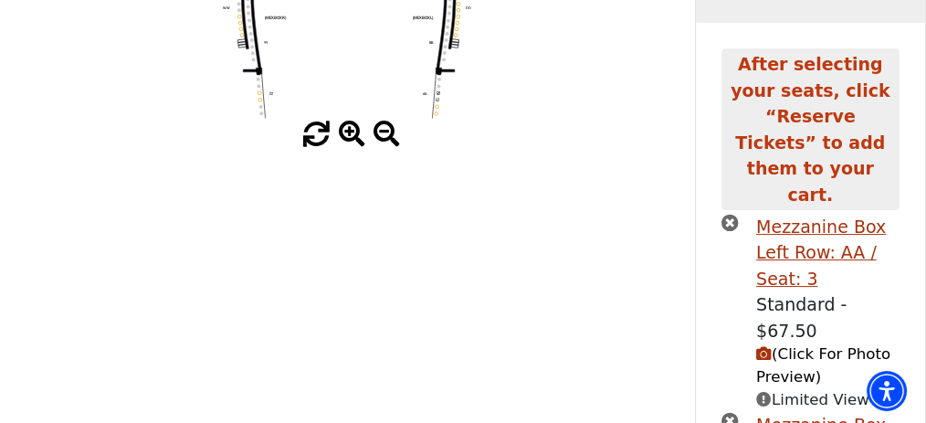
click at [759, 346] on icon "button" at bounding box center [764, 354] width 16 height 16
click at [806, 214] on div "Mezzanine Box Left Row: AA / Seat: 3" at bounding box center [827, 253] width 143 height 79
click at [762, 346] on icon "button" at bounding box center [764, 354] width 16 height 16
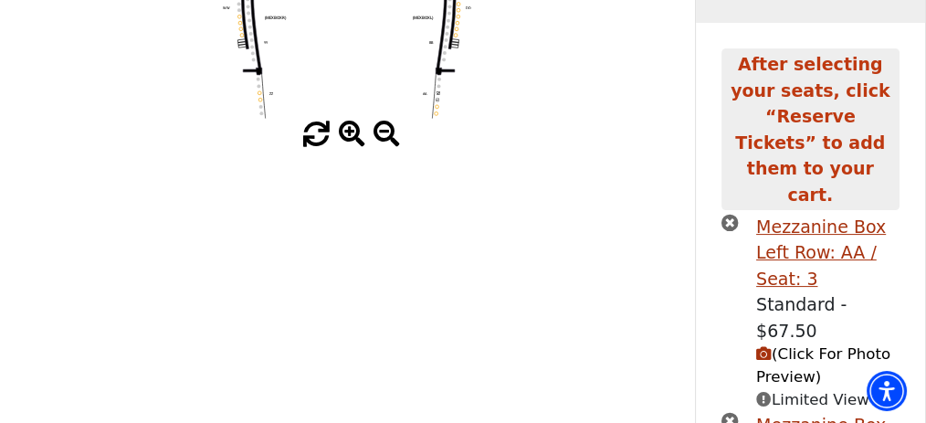
click at [762, 346] on icon "button" at bounding box center [764, 354] width 16 height 16
drag, startPoint x: 924, startPoint y: 239, endPoint x: 933, endPoint y: 284, distance: 45.7
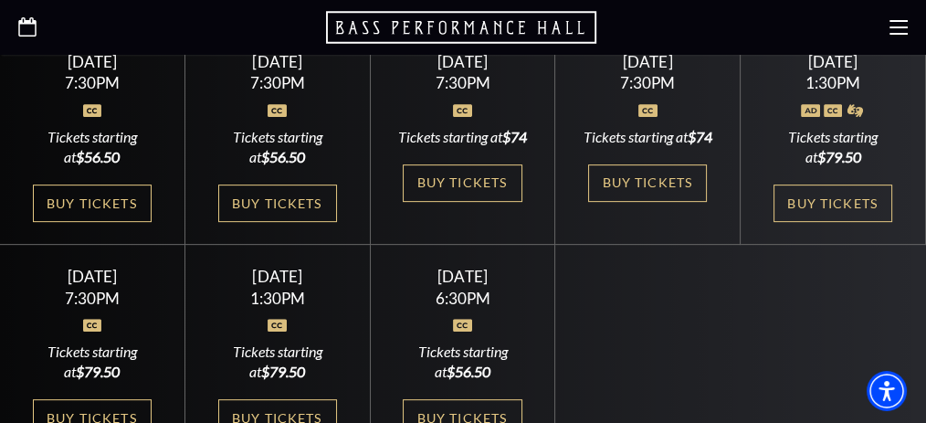
scroll to position [729, 0]
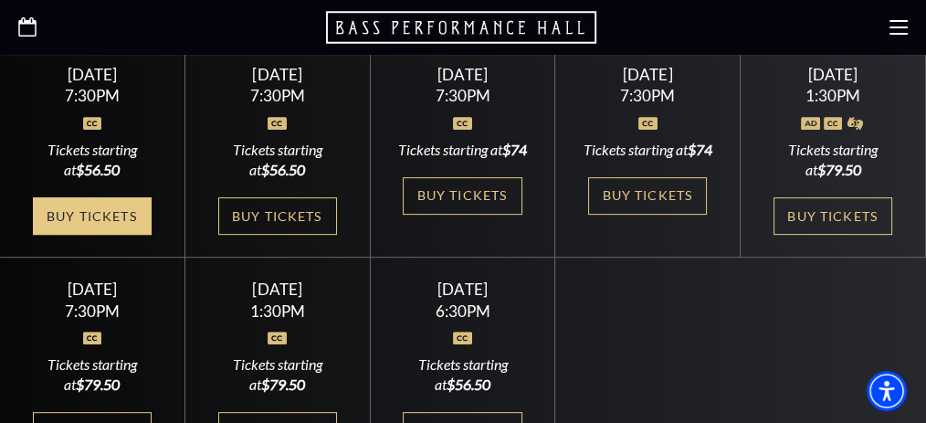
click at [119, 197] on link "Buy Tickets" at bounding box center [92, 215] width 119 height 37
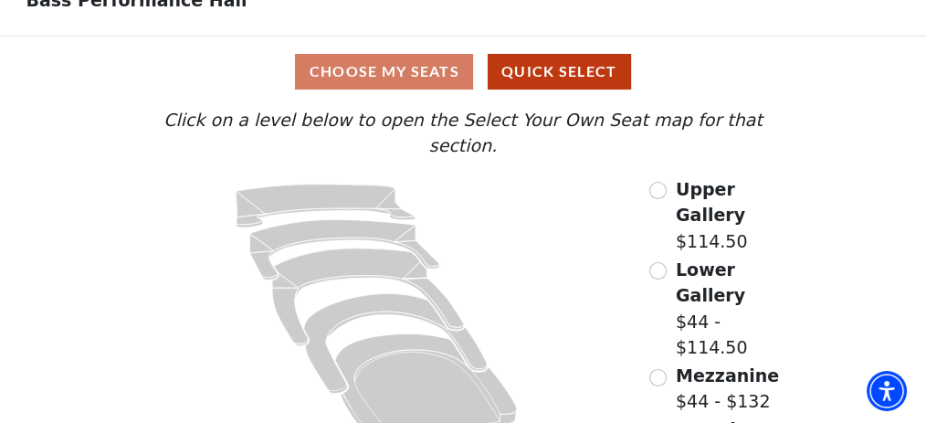
scroll to position [142, 0]
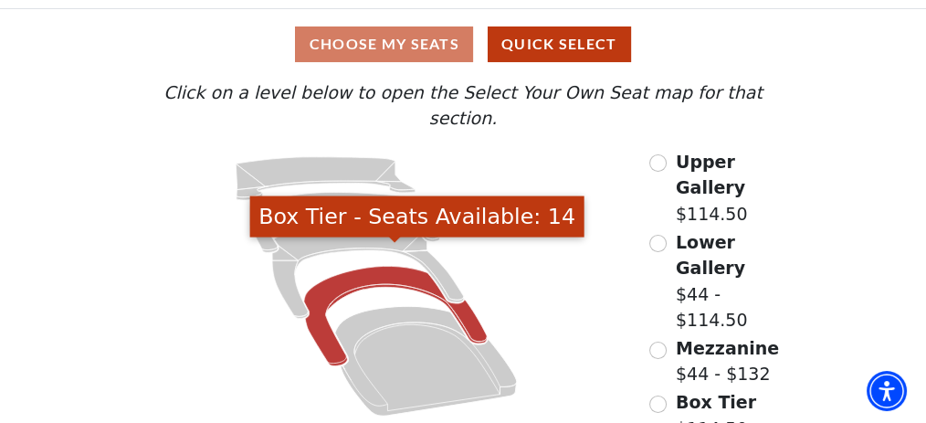
click at [460, 298] on icon "Box Tier - Seats Available: 14" at bounding box center [395, 316] width 183 height 100
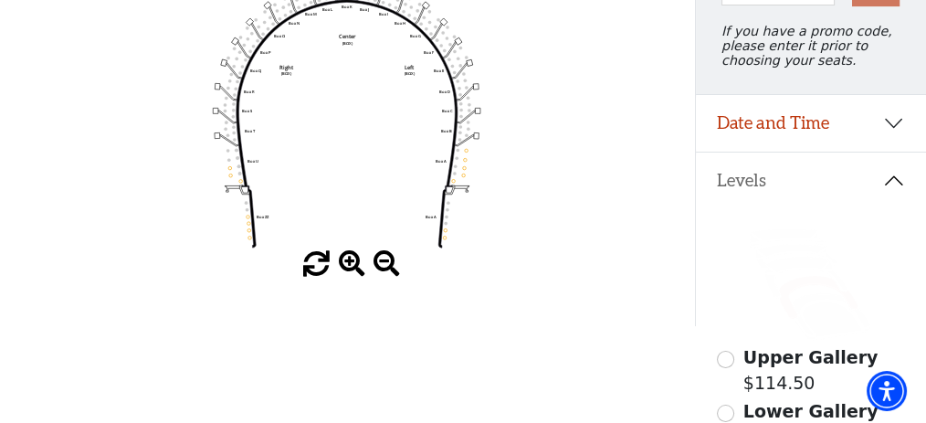
scroll to position [264, 0]
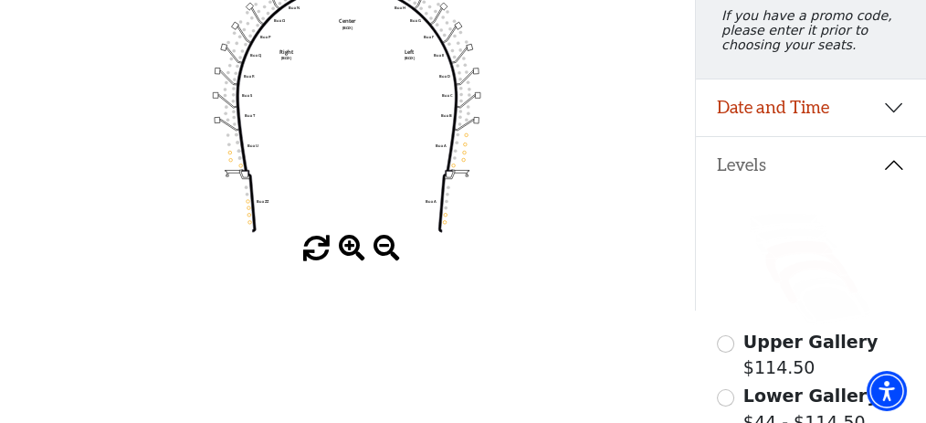
click at [795, 258] on icon at bounding box center [807, 262] width 82 height 42
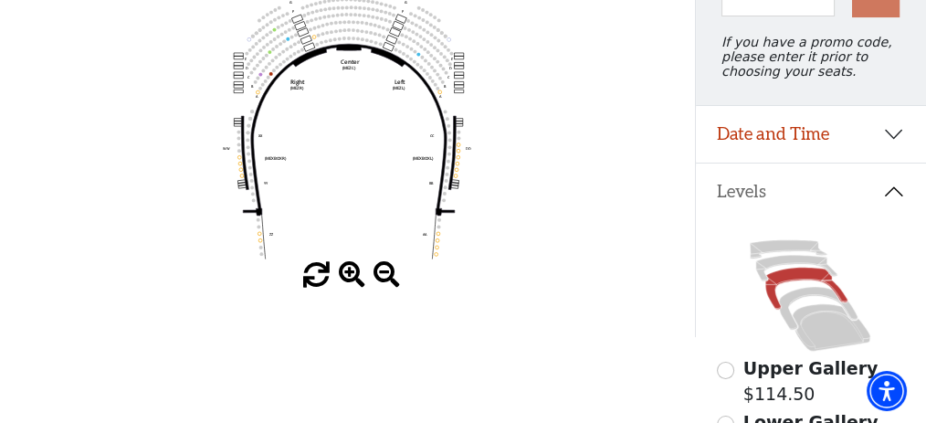
scroll to position [235, 0]
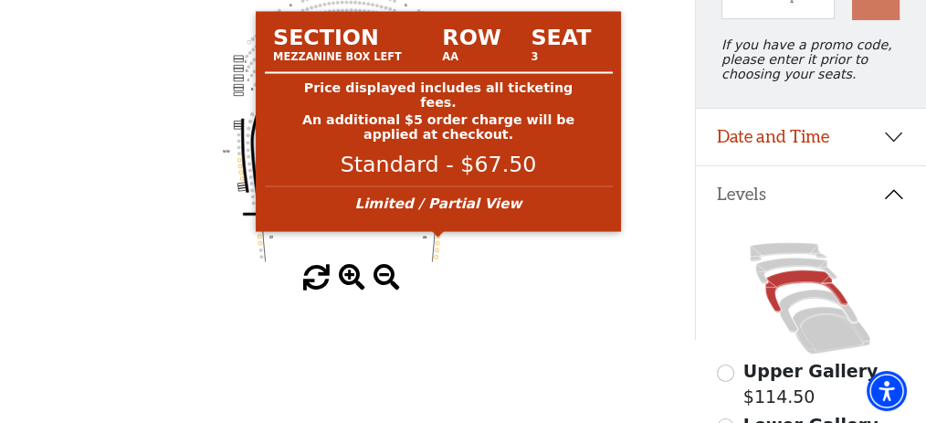
click at [437, 238] on circle at bounding box center [439, 237] width 4 height 4
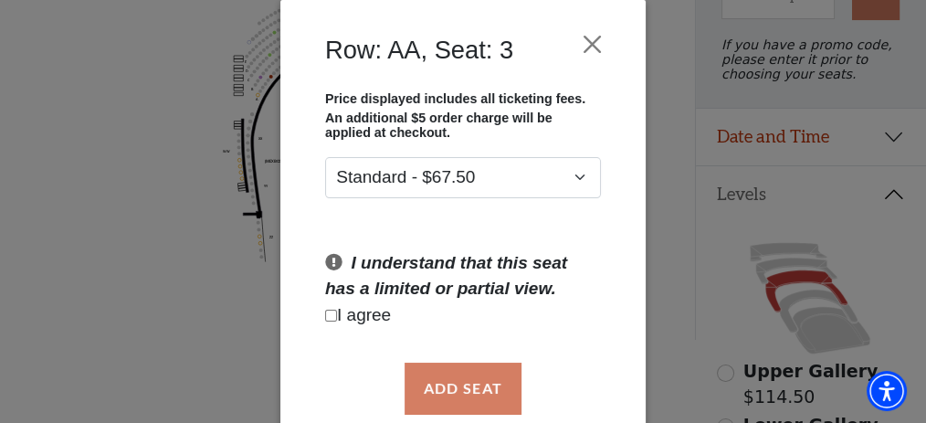
click at [331, 311] on input "Checkbox field" at bounding box center [331, 316] width 12 height 12
checkbox input "true"
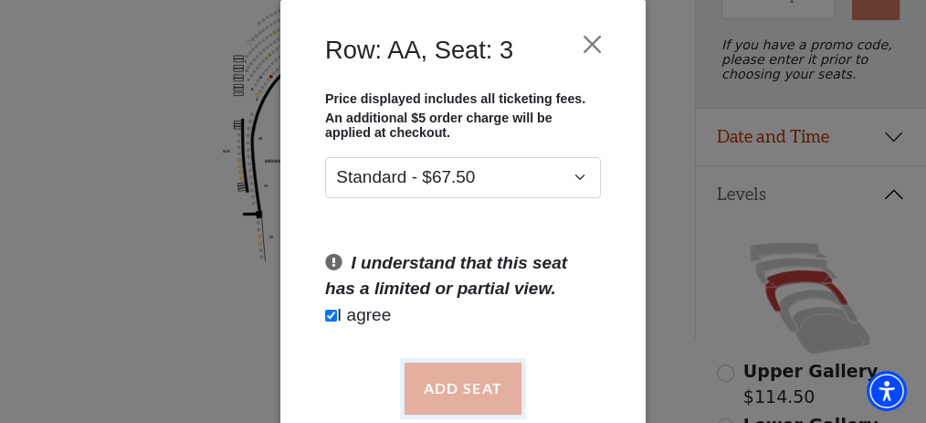
click at [470, 386] on button "Add Seat" at bounding box center [463, 388] width 117 height 51
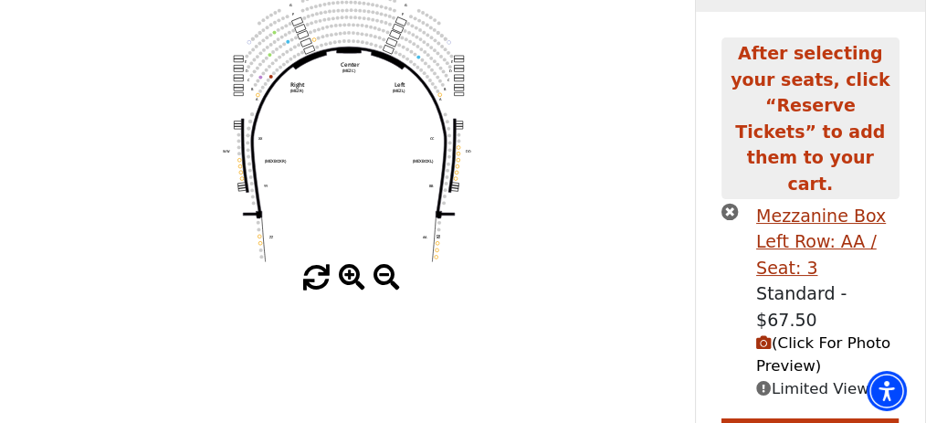
scroll to position [206, 0]
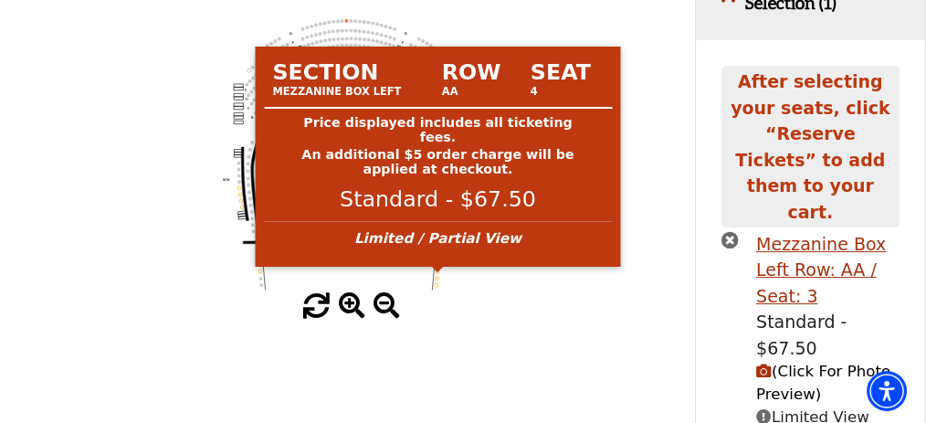
click at [438, 273] on circle at bounding box center [438, 271] width 4 height 4
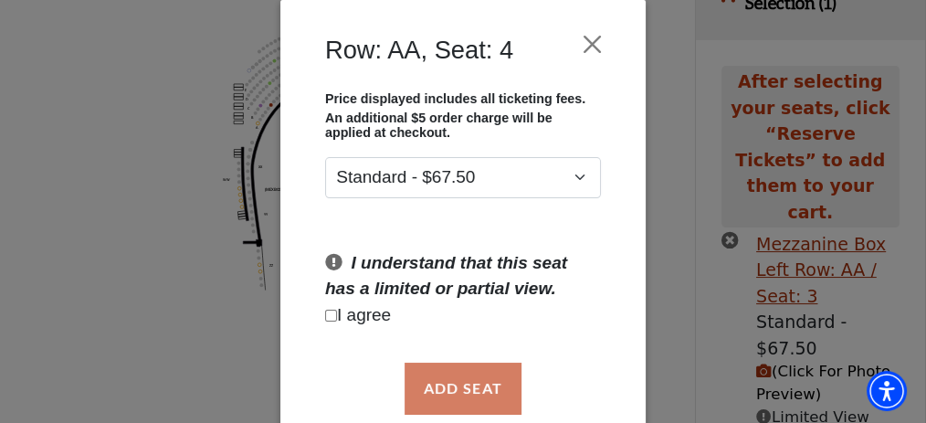
click at [332, 314] on input "Checkbox field" at bounding box center [331, 316] width 12 height 12
checkbox input "true"
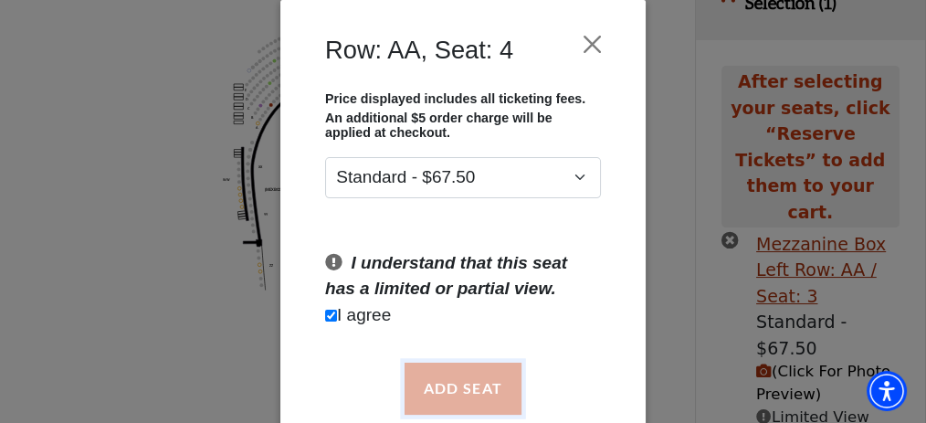
click at [463, 381] on button "Add Seat" at bounding box center [463, 388] width 117 height 51
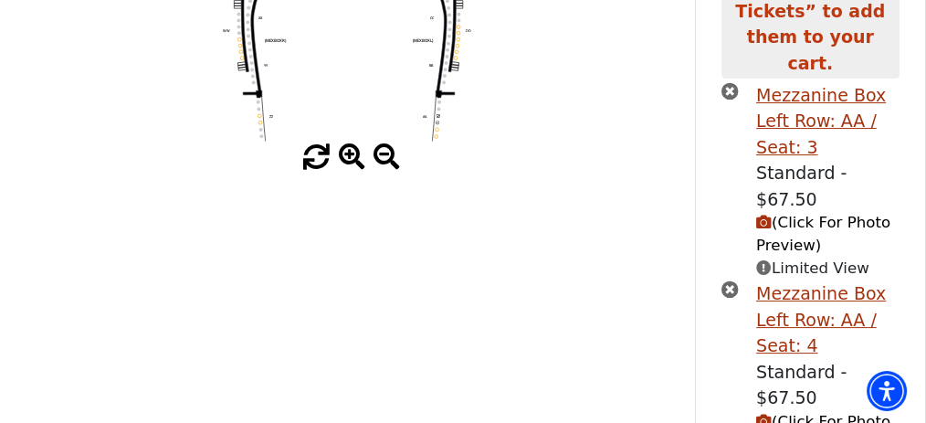
scroll to position [378, 0]
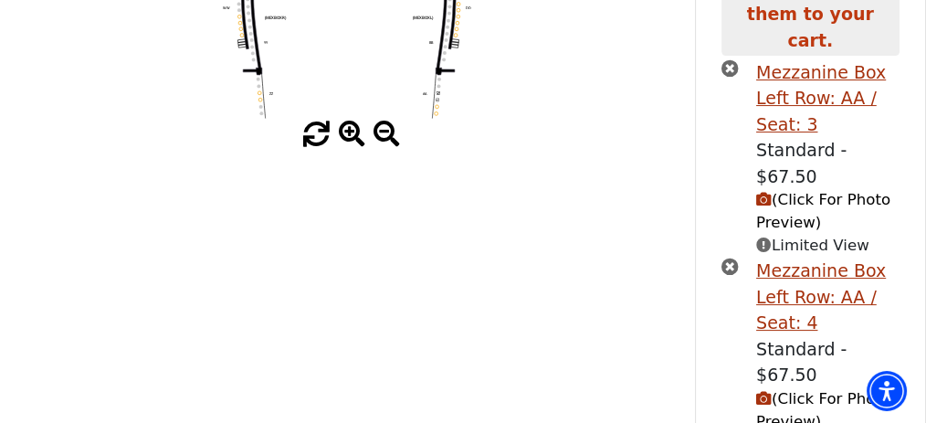
click at [760, 391] on icon "button" at bounding box center [764, 399] width 16 height 16
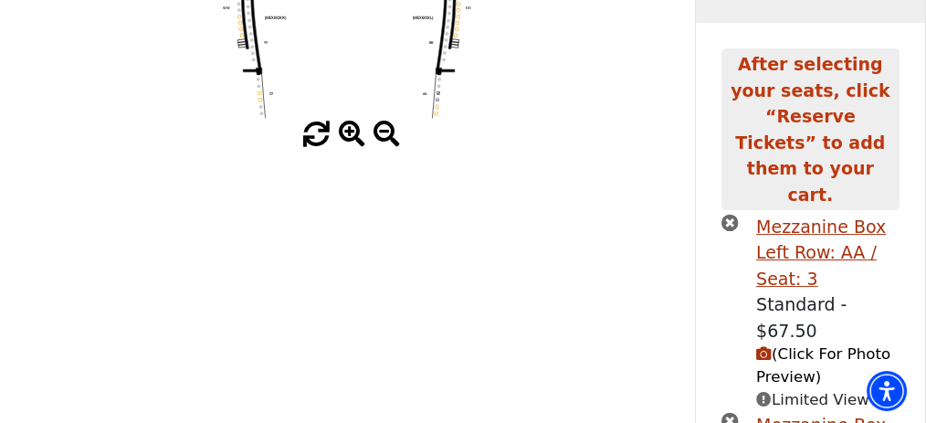
click at [760, 345] on span "(Click For Photo Preview)" at bounding box center [823, 365] width 134 height 40
click at [757, 346] on icon "button" at bounding box center [764, 354] width 16 height 16
click at [796, 345] on span "(Click For Photo Preview)" at bounding box center [823, 365] width 134 height 40
click at [761, 346] on icon "button" at bounding box center [764, 354] width 16 height 16
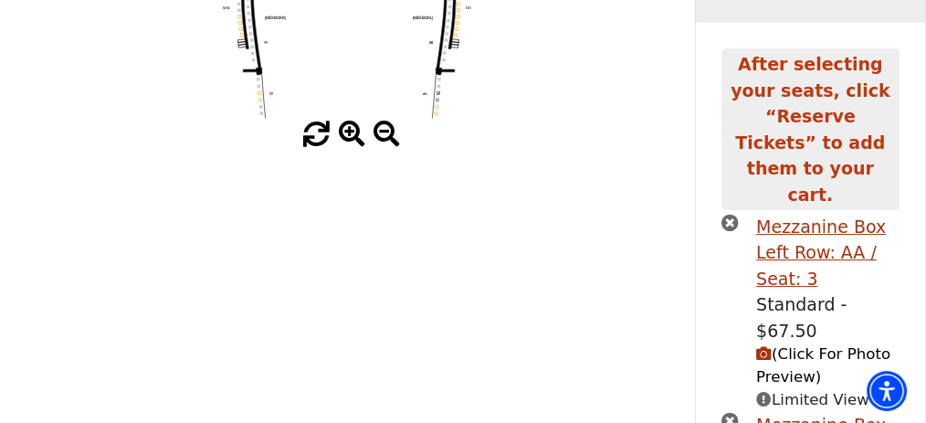
click at [761, 346] on icon "button" at bounding box center [764, 354] width 16 height 16
click at [764, 346] on icon "button" at bounding box center [764, 354] width 16 height 16
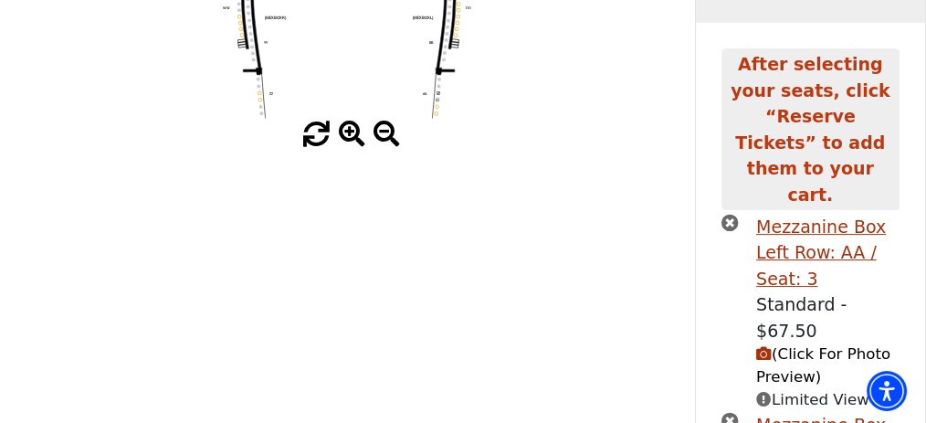
click at [764, 346] on icon "button" at bounding box center [764, 354] width 16 height 16
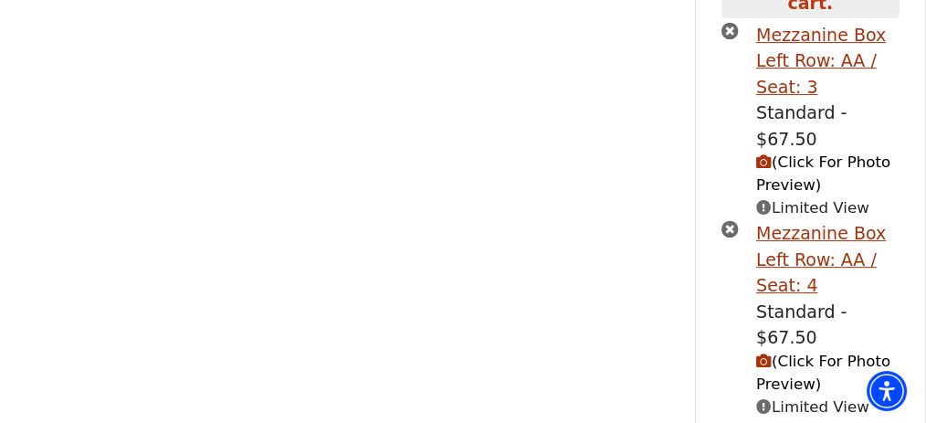
scroll to position [564, 0]
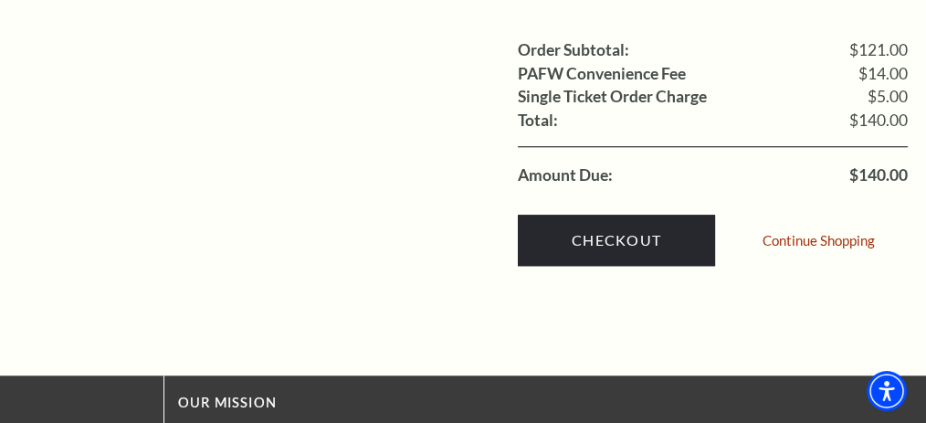
scroll to position [1567, 0]
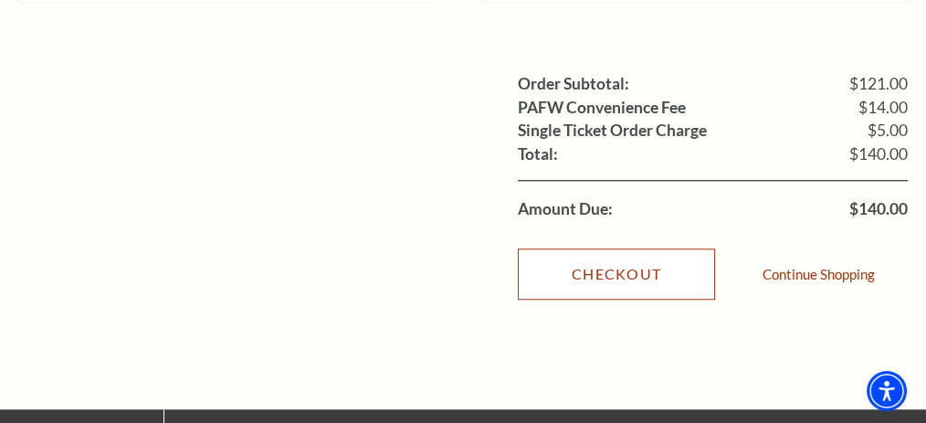
click at [609, 248] on link "Checkout" at bounding box center [616, 273] width 197 height 51
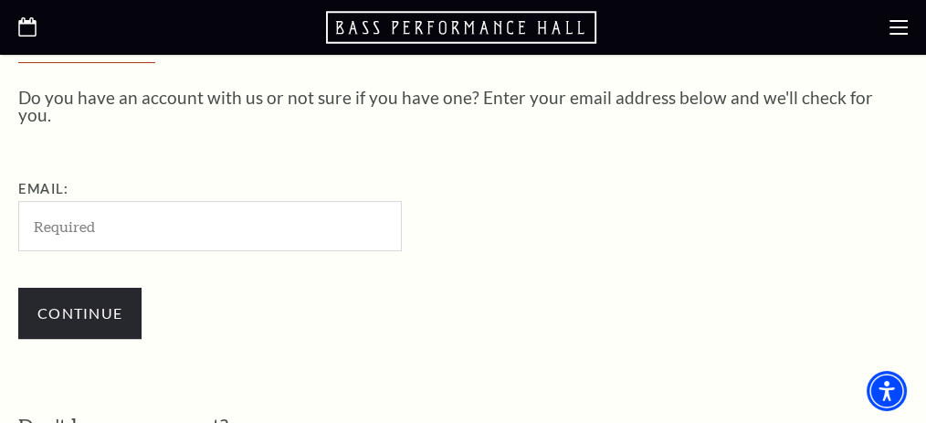
scroll to position [475, 0]
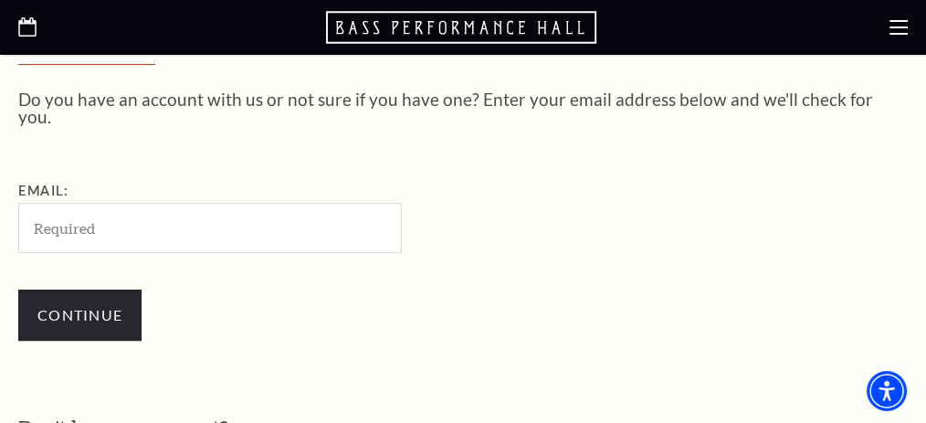
click at [260, 211] on input "Email:" at bounding box center [210, 228] width 384 height 50
type input "[EMAIL_ADDRESS][DOMAIN_NAME]"
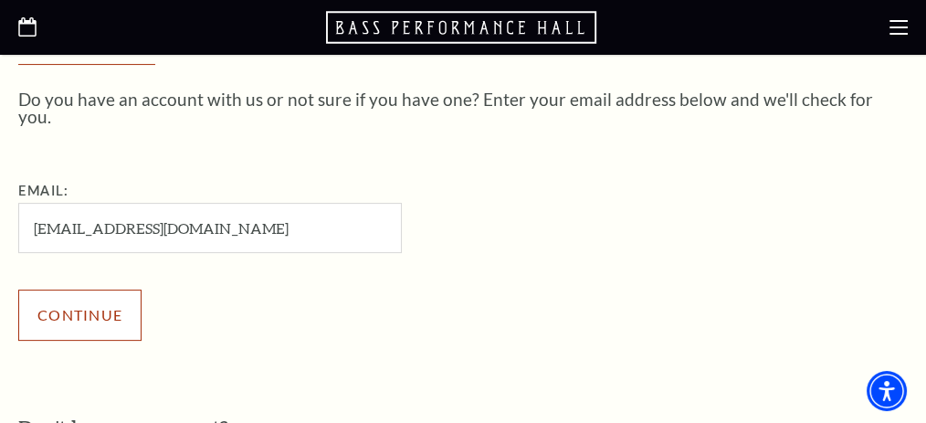
click at [123, 290] on input "Continue" at bounding box center [79, 315] width 123 height 51
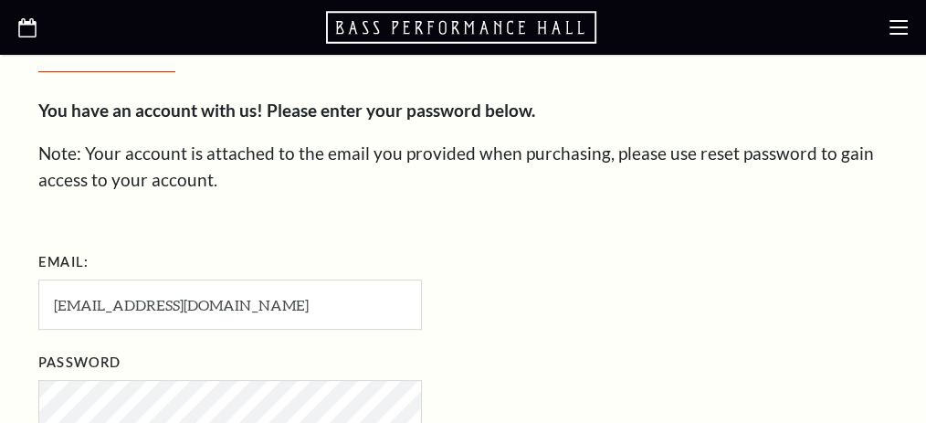
scroll to position [566, 0]
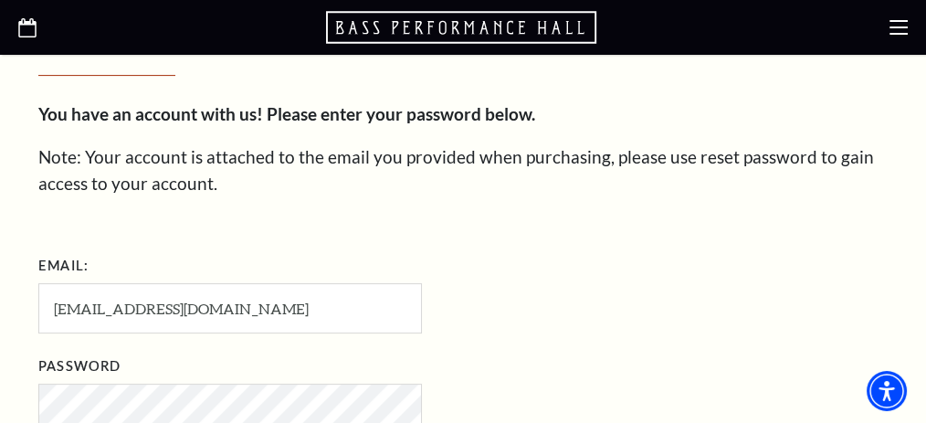
drag, startPoint x: 925, startPoint y: 126, endPoint x: 933, endPoint y: 185, distance: 59.8
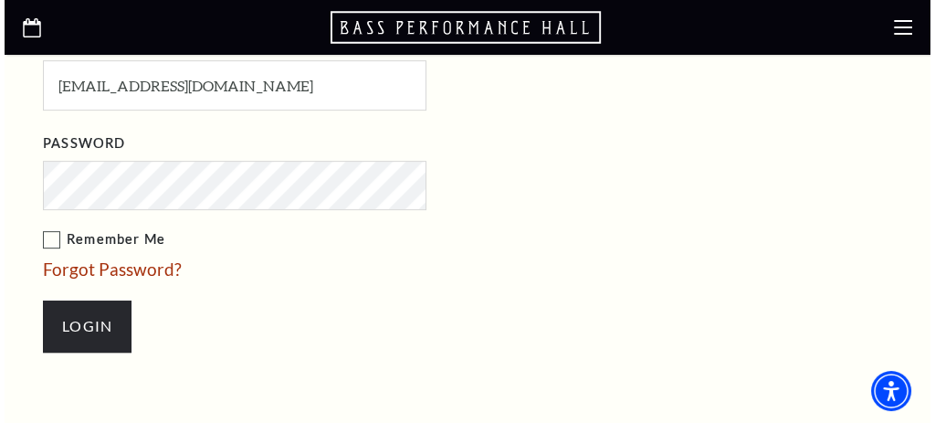
scroll to position [765, 0]
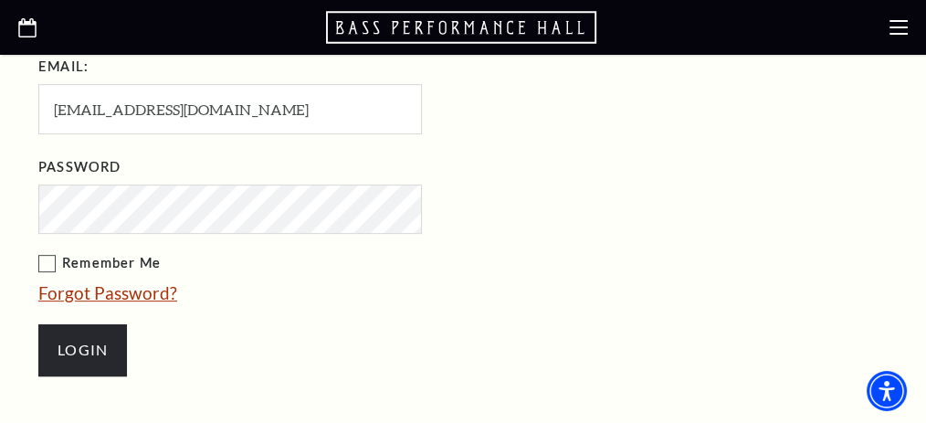
click at [133, 289] on link "Forgot Password?" at bounding box center [107, 292] width 139 height 21
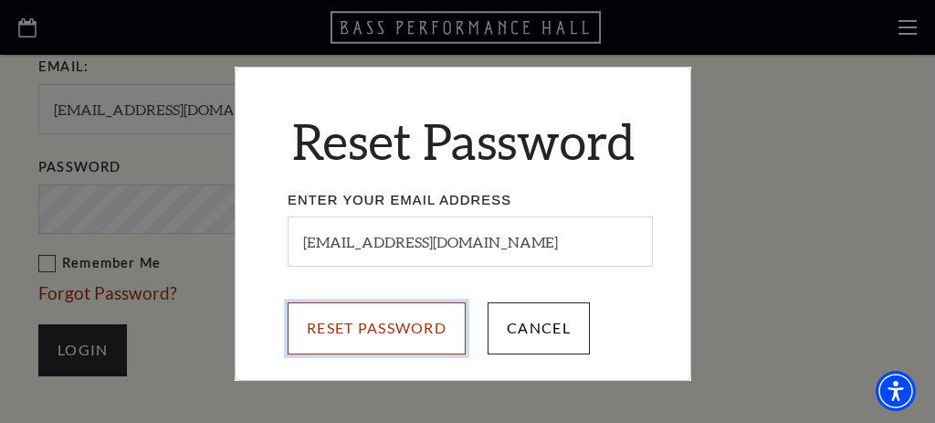
click at [415, 323] on input "Reset Password" at bounding box center [377, 327] width 178 height 51
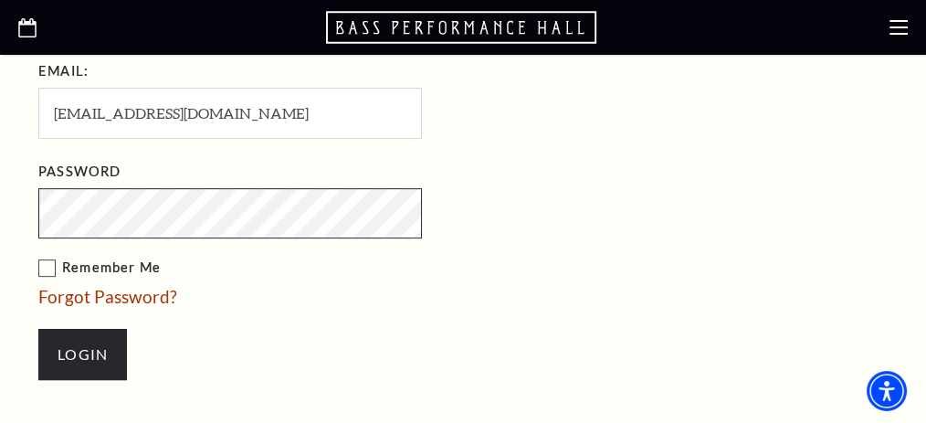
click at [38, 329] on input "Login" at bounding box center [82, 354] width 89 height 51
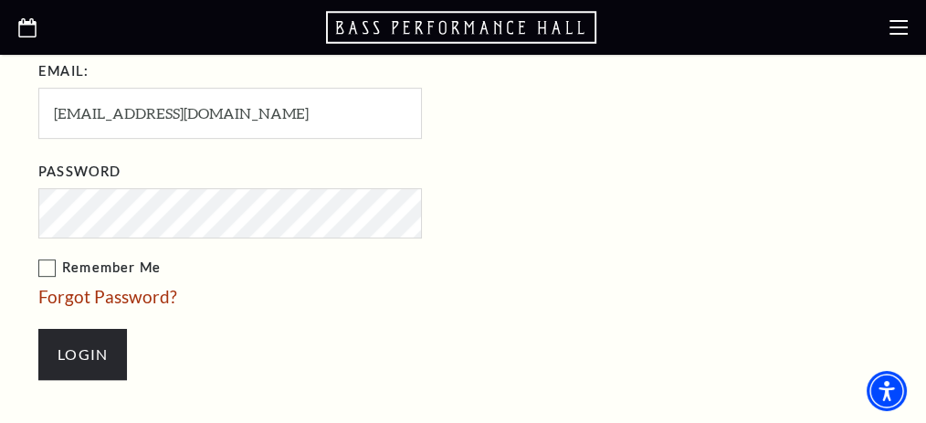
click at [93, 267] on label "Remember Me" at bounding box center [321, 268] width 566 height 23
click at [0, 0] on input "Remember Me" at bounding box center [0, 0] width 0 height 0
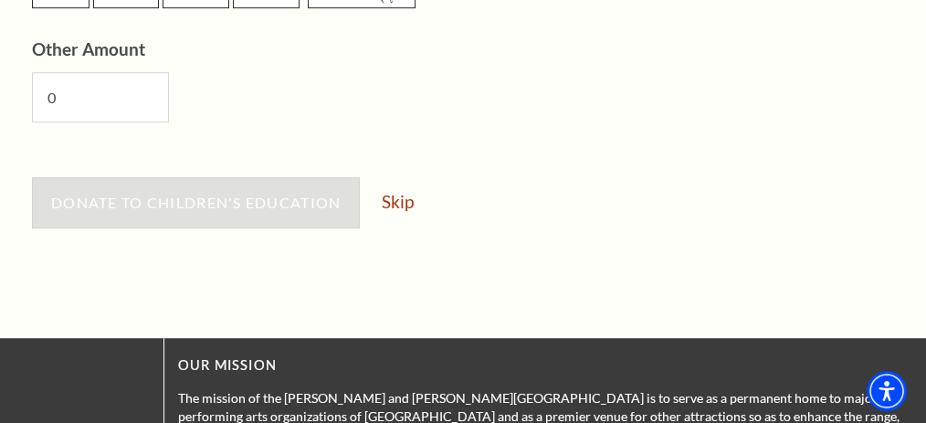
scroll to position [1175, 0]
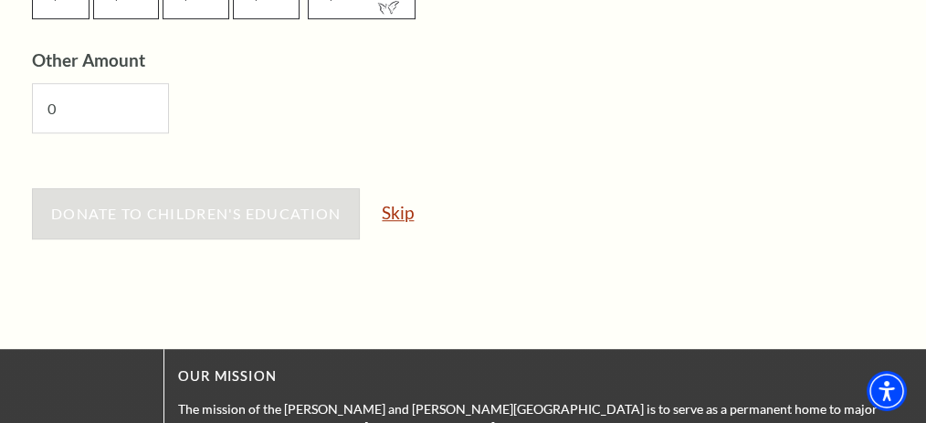
click at [395, 212] on link "Skip" at bounding box center [398, 212] width 32 height 17
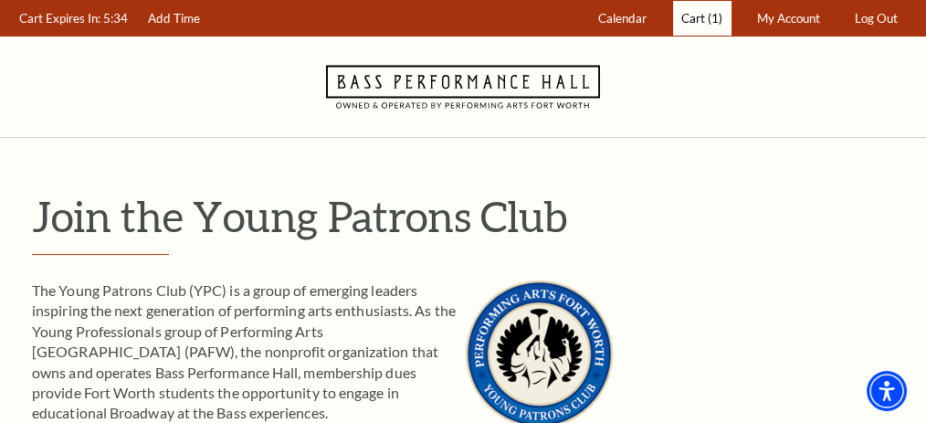
click at [699, 24] on span "Cart" at bounding box center [693, 18] width 24 height 15
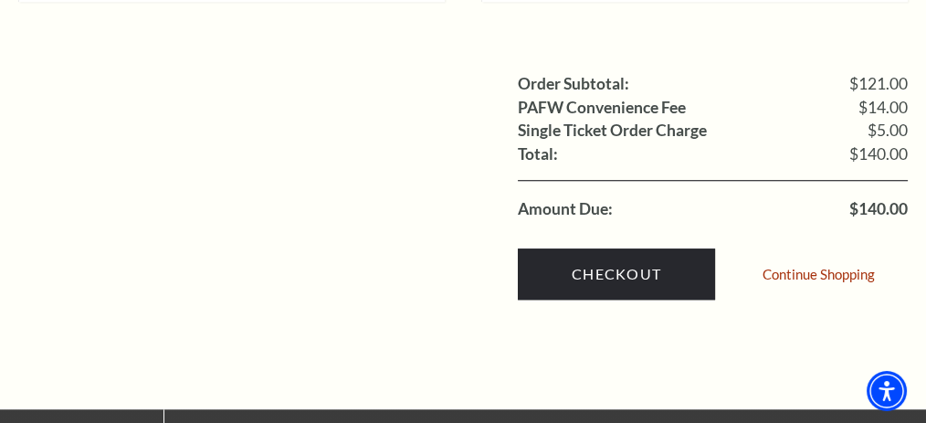
scroll to position [1565, 0]
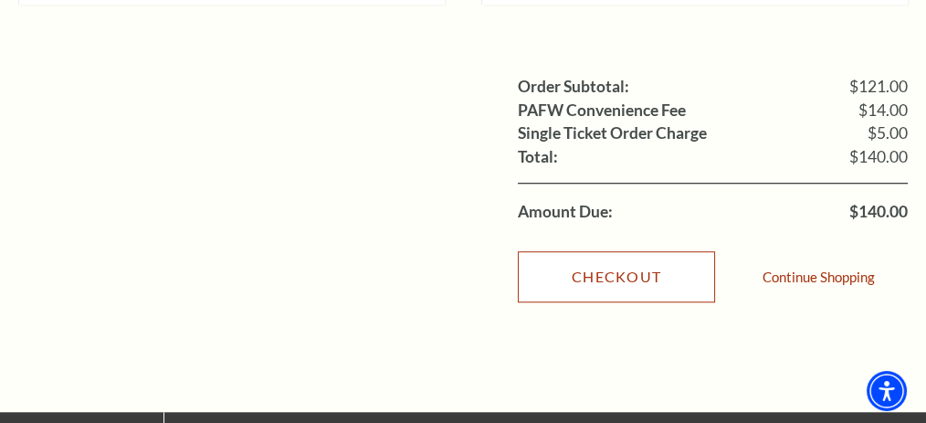
click at [616, 258] on link "Checkout" at bounding box center [616, 276] width 197 height 51
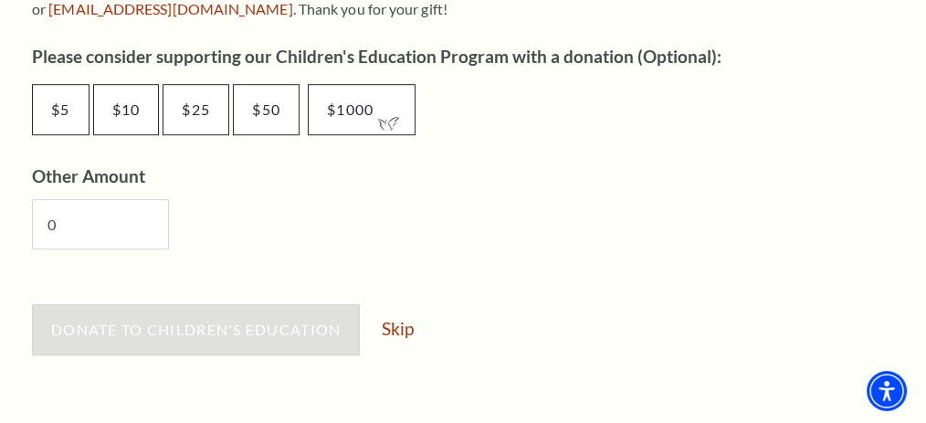
scroll to position [1056, 0]
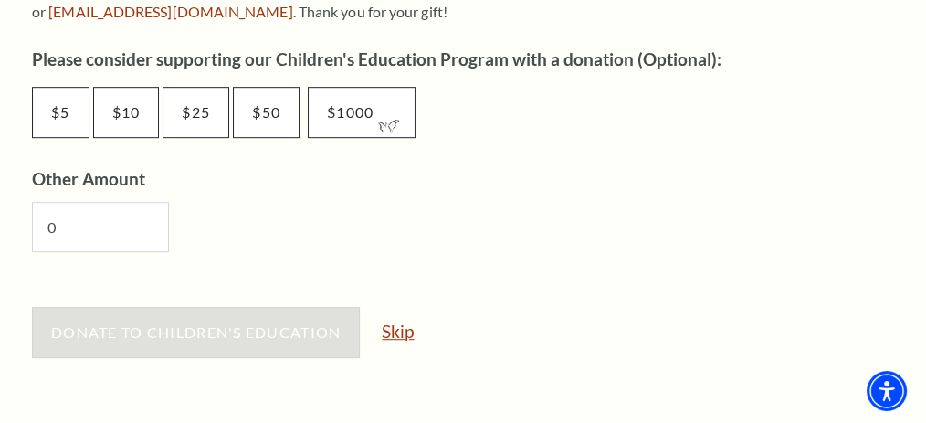
click at [406, 329] on link "Skip" at bounding box center [398, 330] width 32 height 17
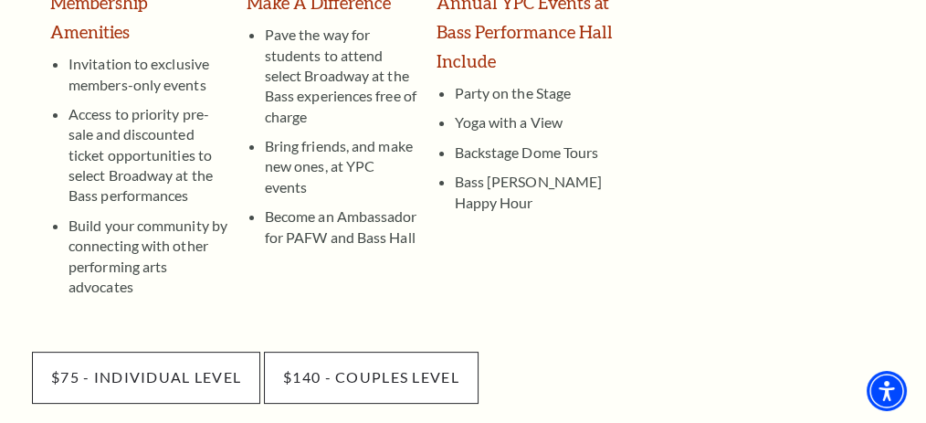
scroll to position [513, 0]
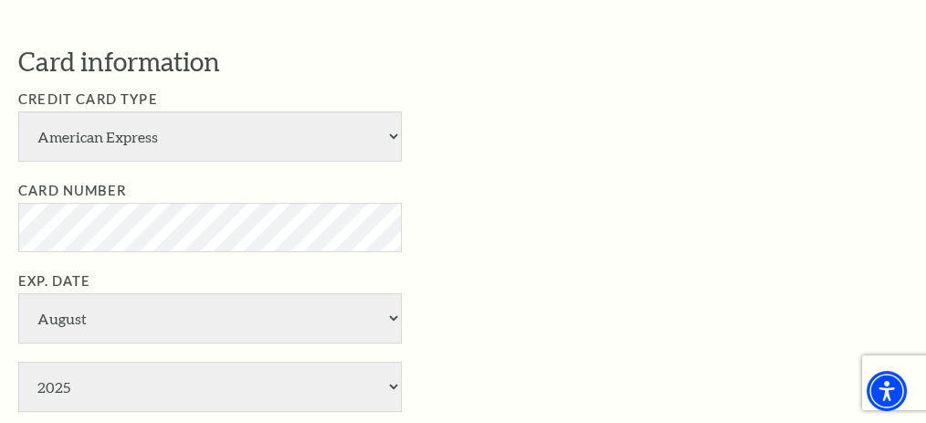
scroll to position [754, 0]
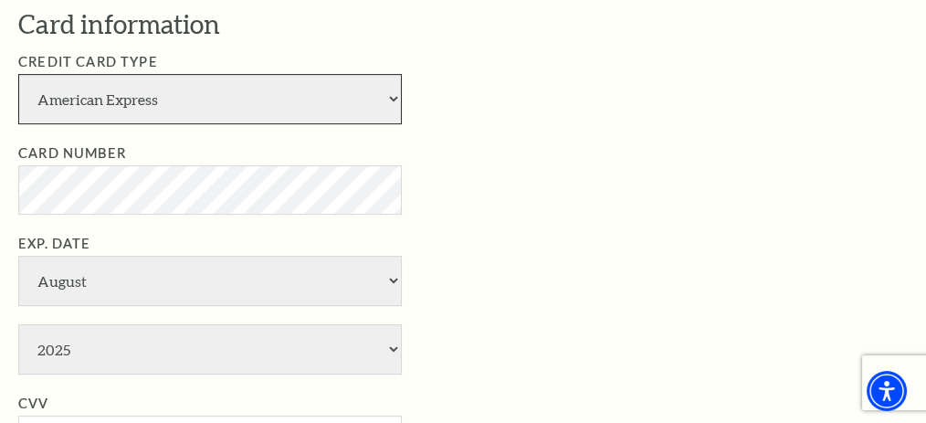
click at [391, 100] on select "American Express Visa Master Card Discover" at bounding box center [210, 99] width 384 height 50
select select "25"
click at [18, 74] on select "American Express Visa Master Card Discover" at bounding box center [210, 99] width 384 height 50
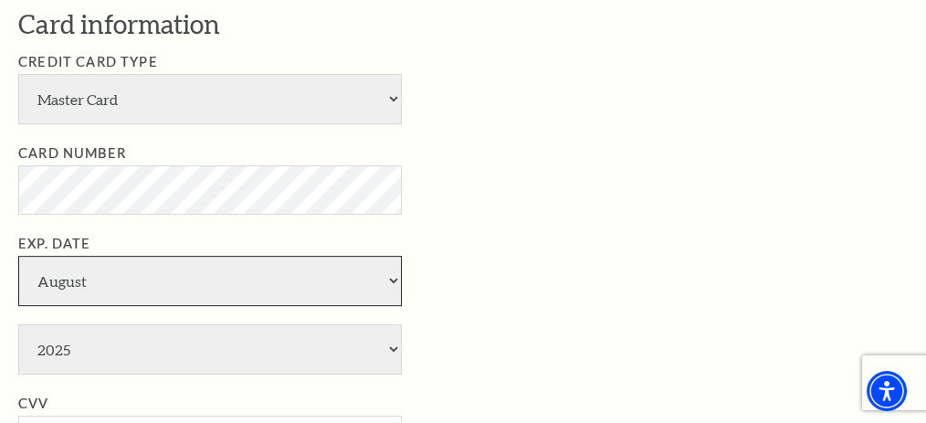
click at [387, 281] on select "January February March April May June July August September October November De…" at bounding box center [210, 281] width 384 height 50
select select "2"
click at [18, 256] on select "January February March April May June July August September October November De…" at bounding box center [210, 281] width 384 height 50
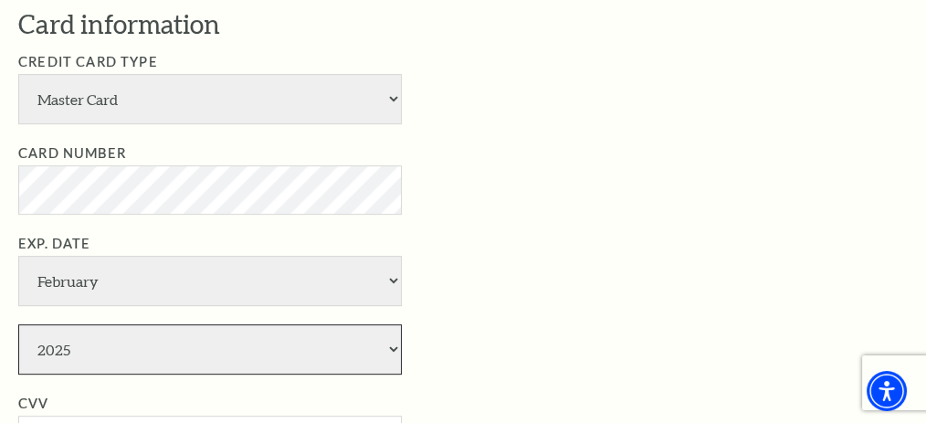
click at [392, 342] on select "2025 2026 2027 2028 2029 2030 2031 2032 2033 2034" at bounding box center [210, 349] width 384 height 50
select select "2028"
click at [18, 324] on select "2025 2026 2027 2028 2029 2030 2031 2032 2033 2034" at bounding box center [210, 349] width 384 height 50
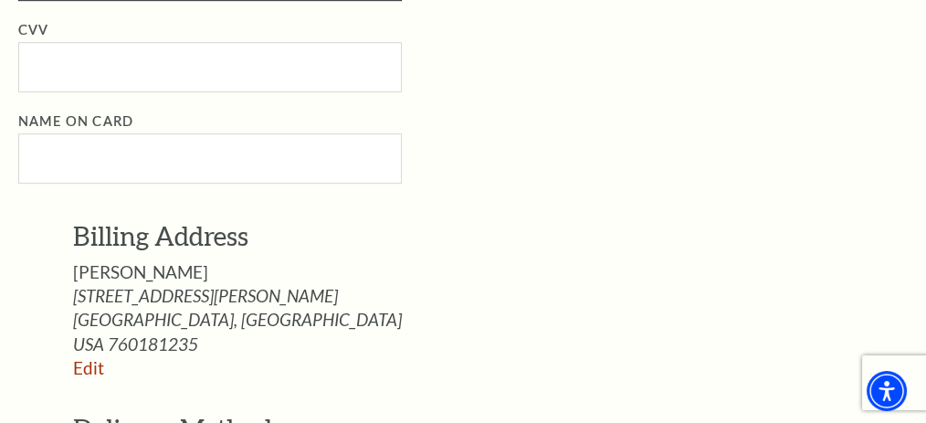
scroll to position [1135, 0]
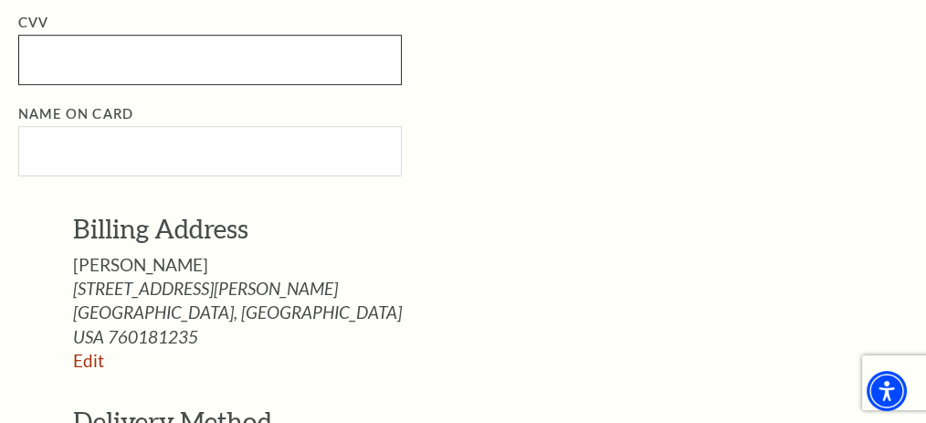
click at [229, 48] on input "CVV" at bounding box center [210, 60] width 384 height 50
type input "729"
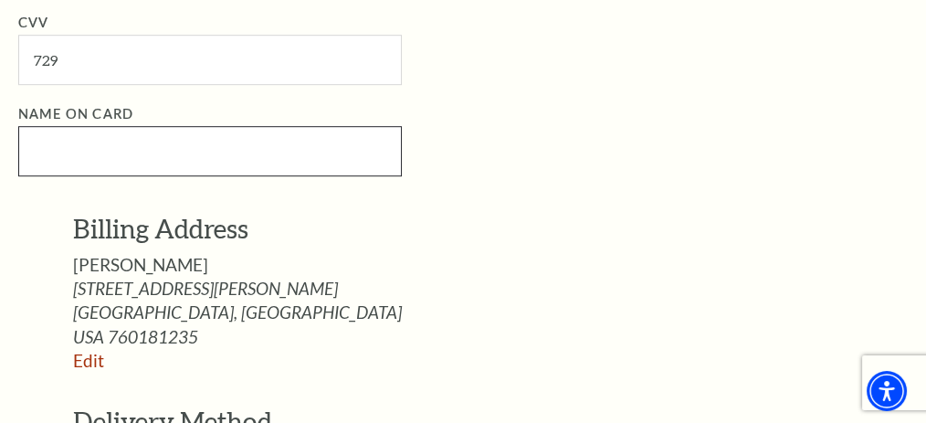
click at [187, 139] on input "Name on Card" at bounding box center [210, 151] width 384 height 50
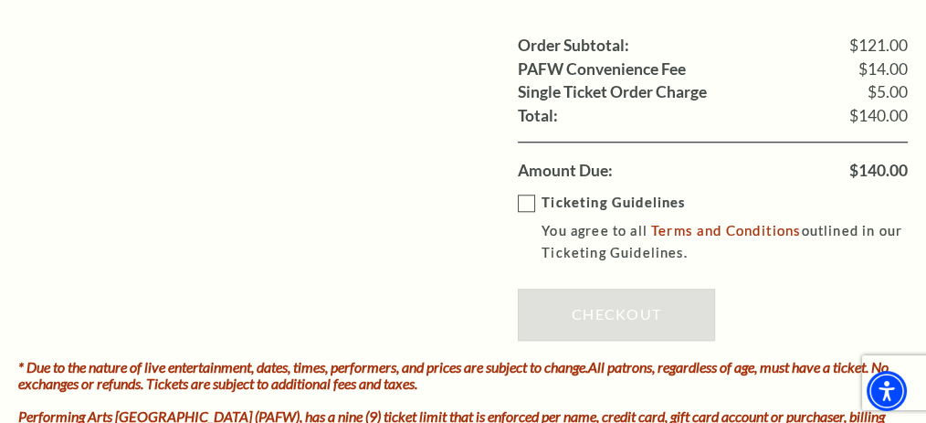
scroll to position [1913, 0]
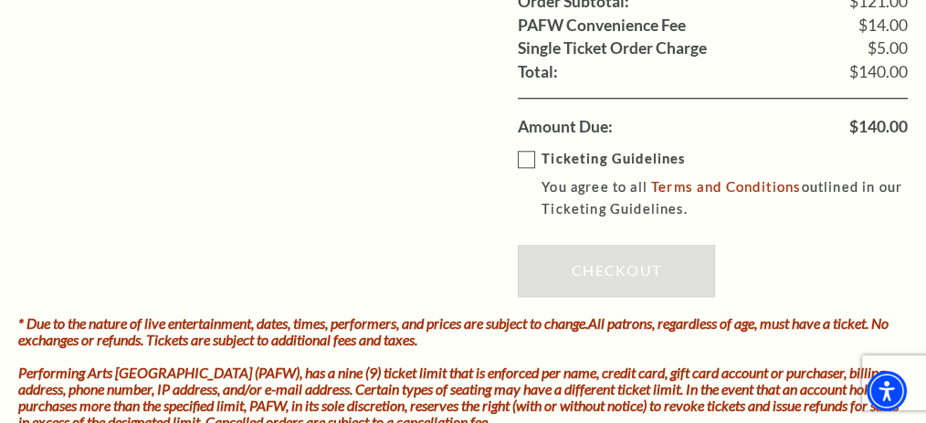
type input "Cynthia Marie Griffin"
click at [523, 148] on label "Ticketing Guidelines You agree to all Terms and Conditions outlined in our Tick…" at bounding box center [726, 184] width 416 height 73
click at [0, 0] on input "Ticketing Guidelines You agree to all Terms and Conditions outlined in our Tick…" at bounding box center [0, 0] width 0 height 0
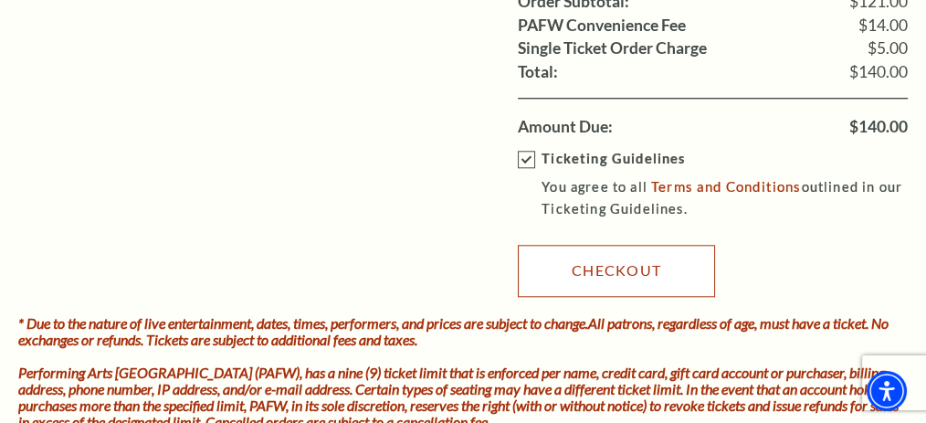
click at [622, 263] on link "Checkout" at bounding box center [616, 270] width 197 height 51
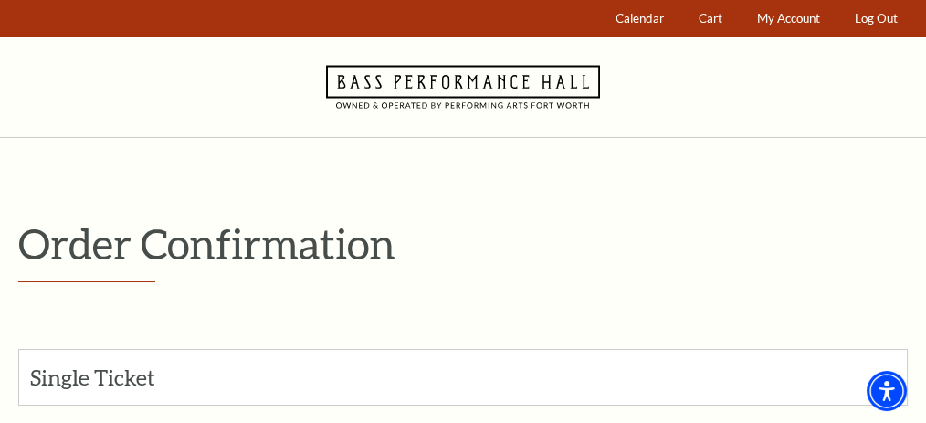
click at [608, 238] on p "Order Confirmation" at bounding box center [463, 243] width 890 height 47
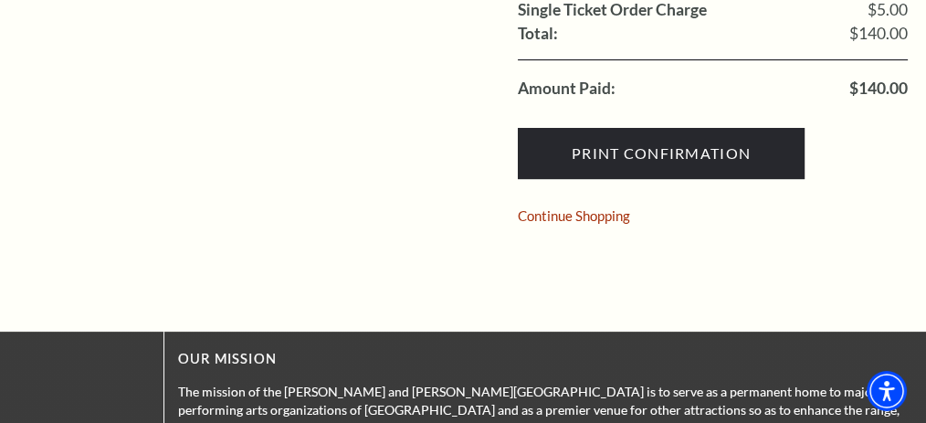
scroll to position [511, 0]
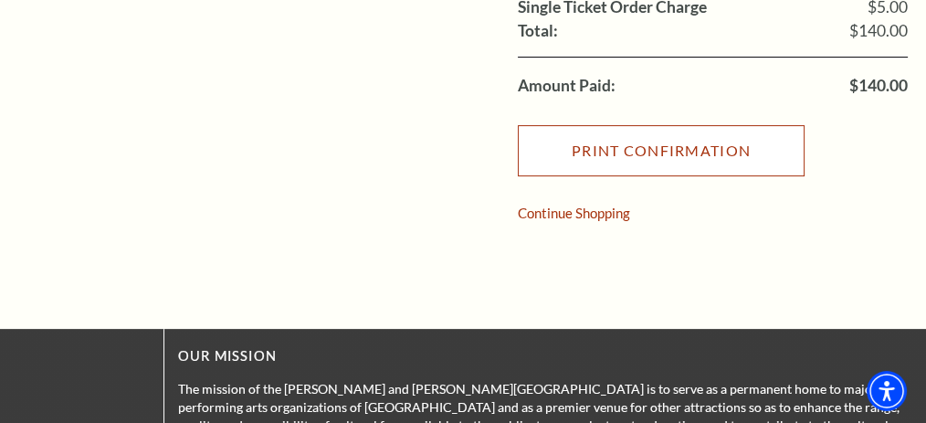
click at [617, 155] on input "Print Confirmation" at bounding box center [661, 150] width 287 height 51
click at [672, 176] on input "Print Confirmation" at bounding box center [661, 150] width 287 height 51
click at [691, 176] on input "Print Confirmation" at bounding box center [661, 150] width 287 height 51
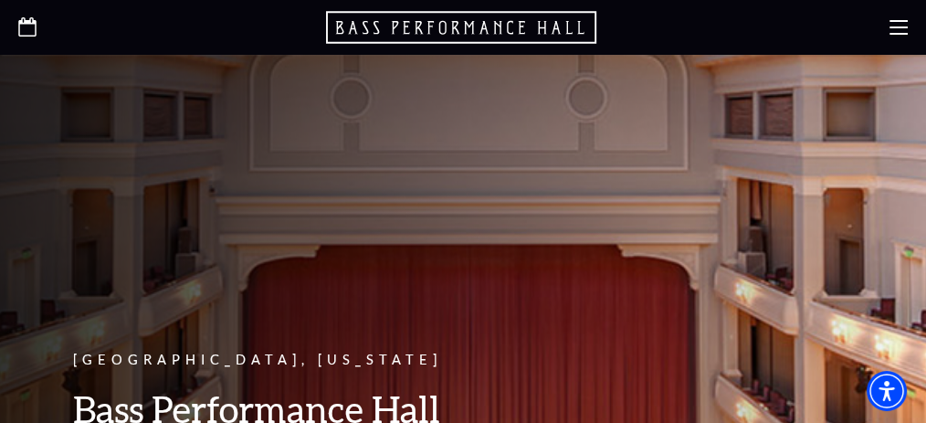
click at [29, 25] on icon "Open this option" at bounding box center [27, 26] width 18 height 19
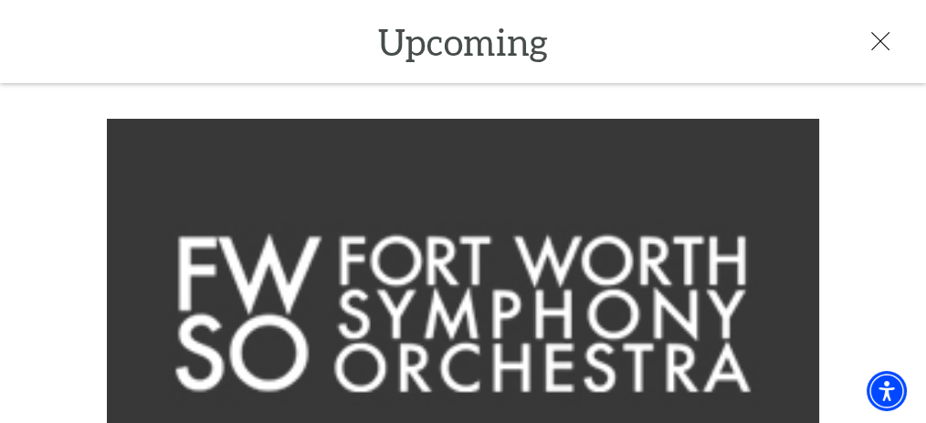
click at [370, 153] on img at bounding box center [462, 310] width 711 height 383
click at [877, 43] on use at bounding box center [880, 40] width 18 height 18
